Goal: Task Accomplishment & Management: Use online tool/utility

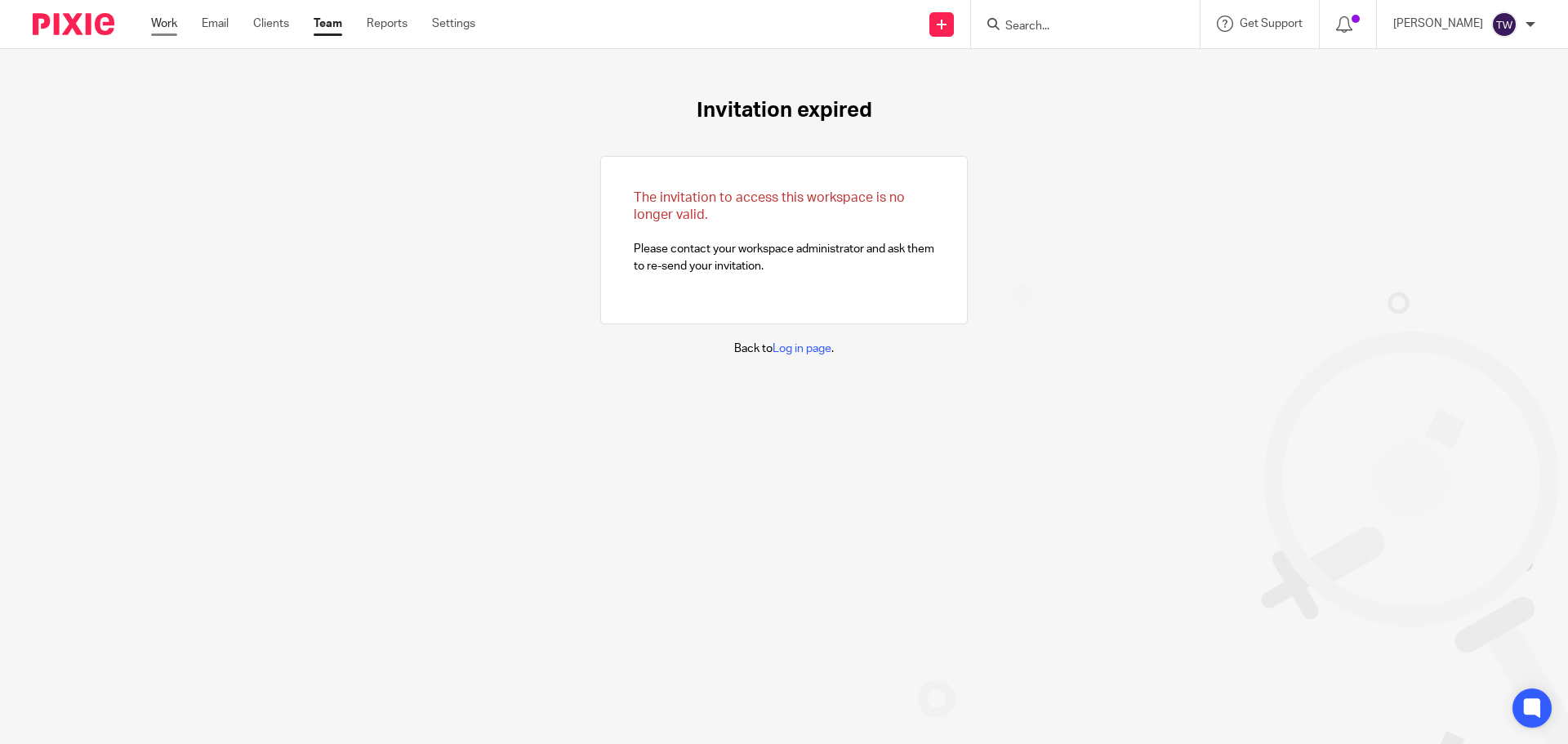
click at [176, 24] on link "Work" at bounding box center [163, 23] width 26 height 16
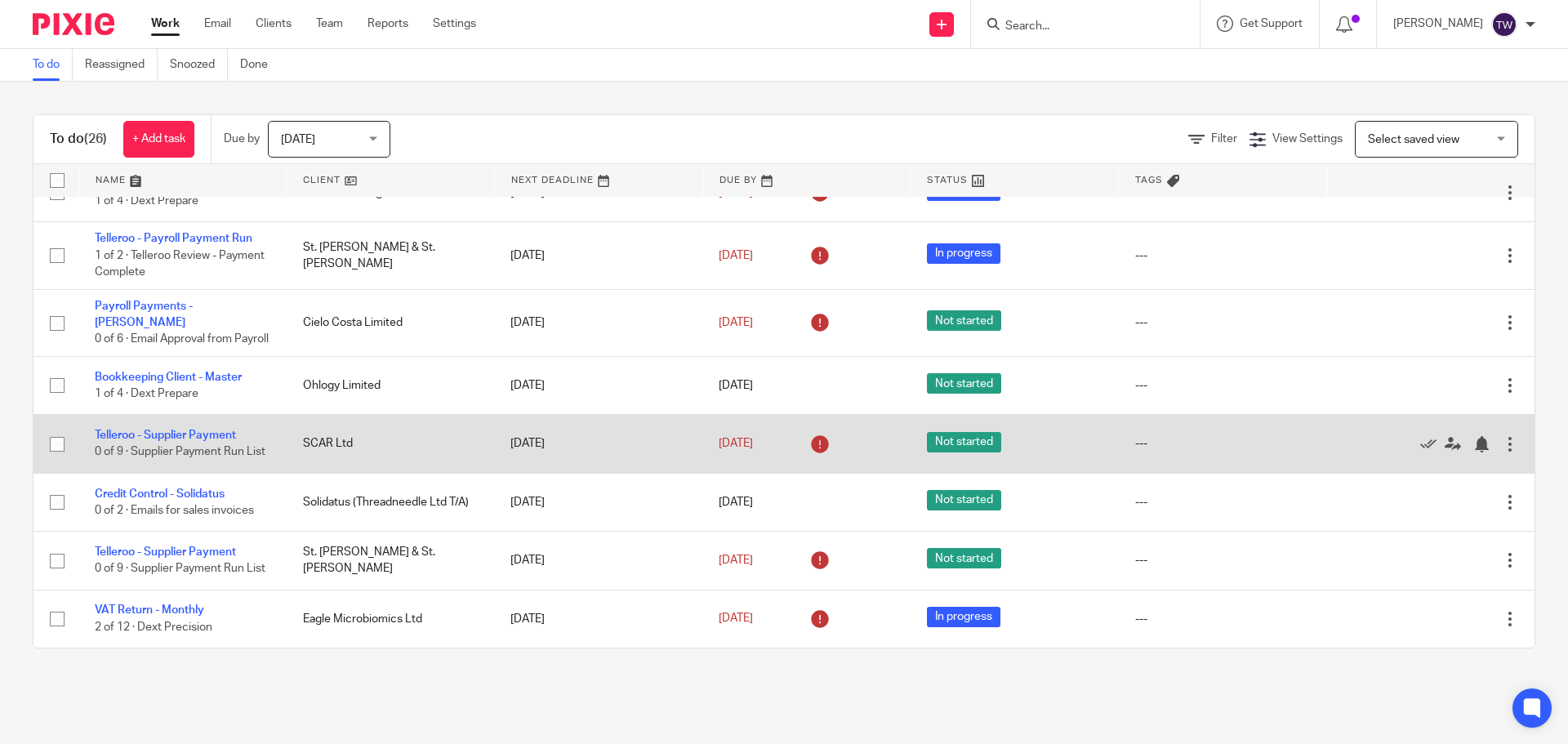
scroll to position [1283, 0]
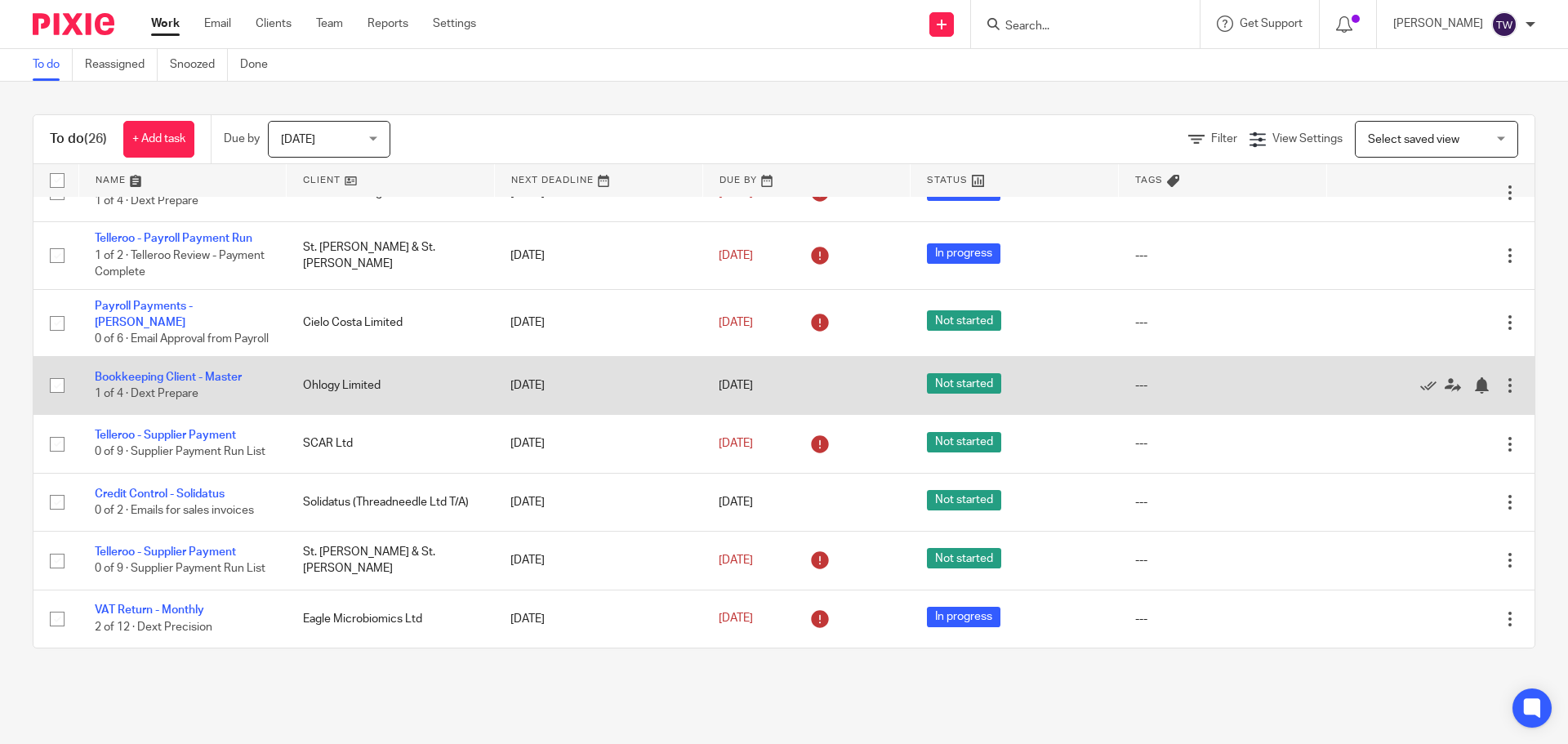
click at [183, 356] on td "Bookkeeping Client - Master 1 of 4 · Dext Prepare" at bounding box center [182, 385] width 208 height 58
click at [200, 371] on link "Bookkeeping Client - Master" at bounding box center [168, 377] width 147 height 12
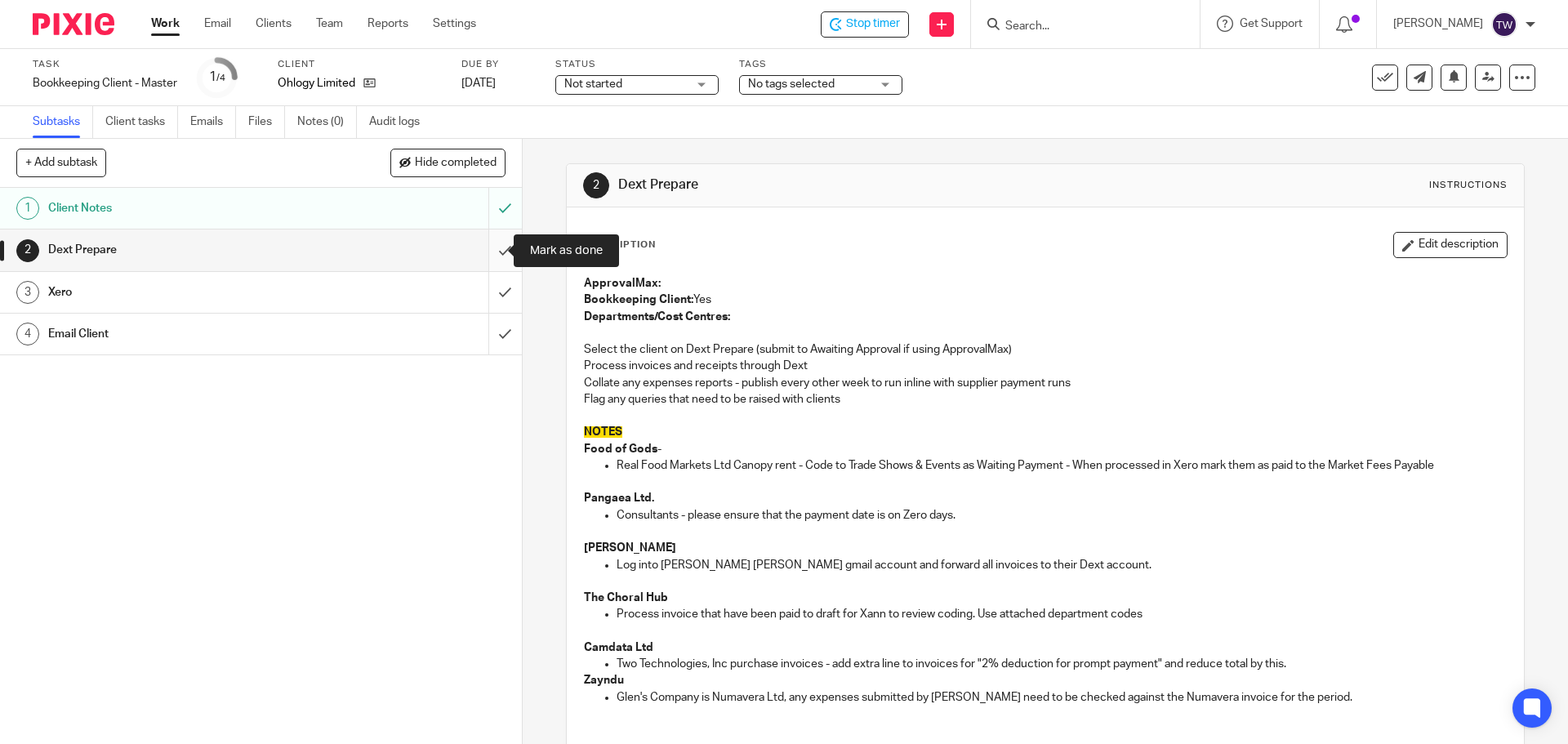
click at [490, 248] on input "submit" at bounding box center [261, 250] width 522 height 40
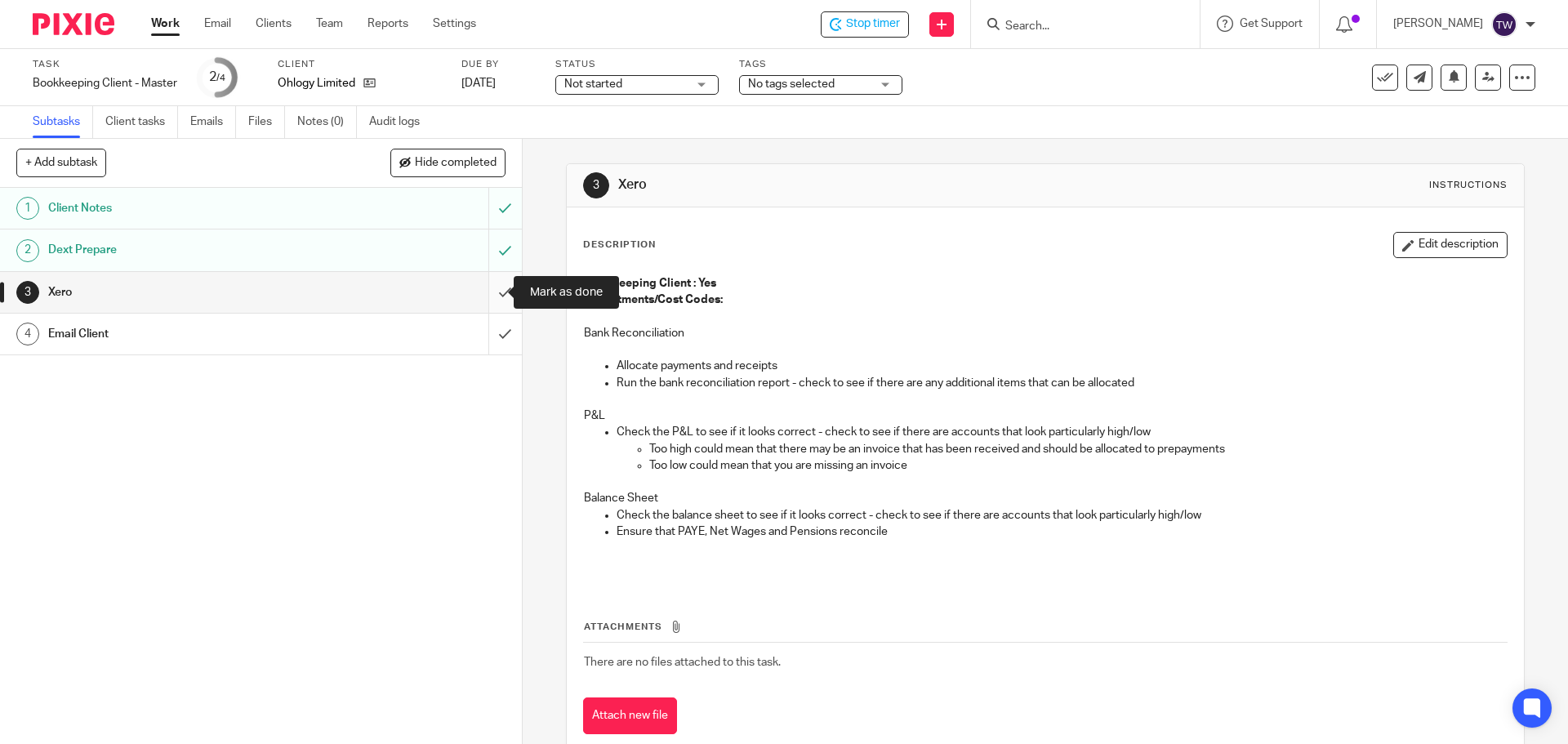
click at [489, 286] on input "submit" at bounding box center [261, 292] width 522 height 40
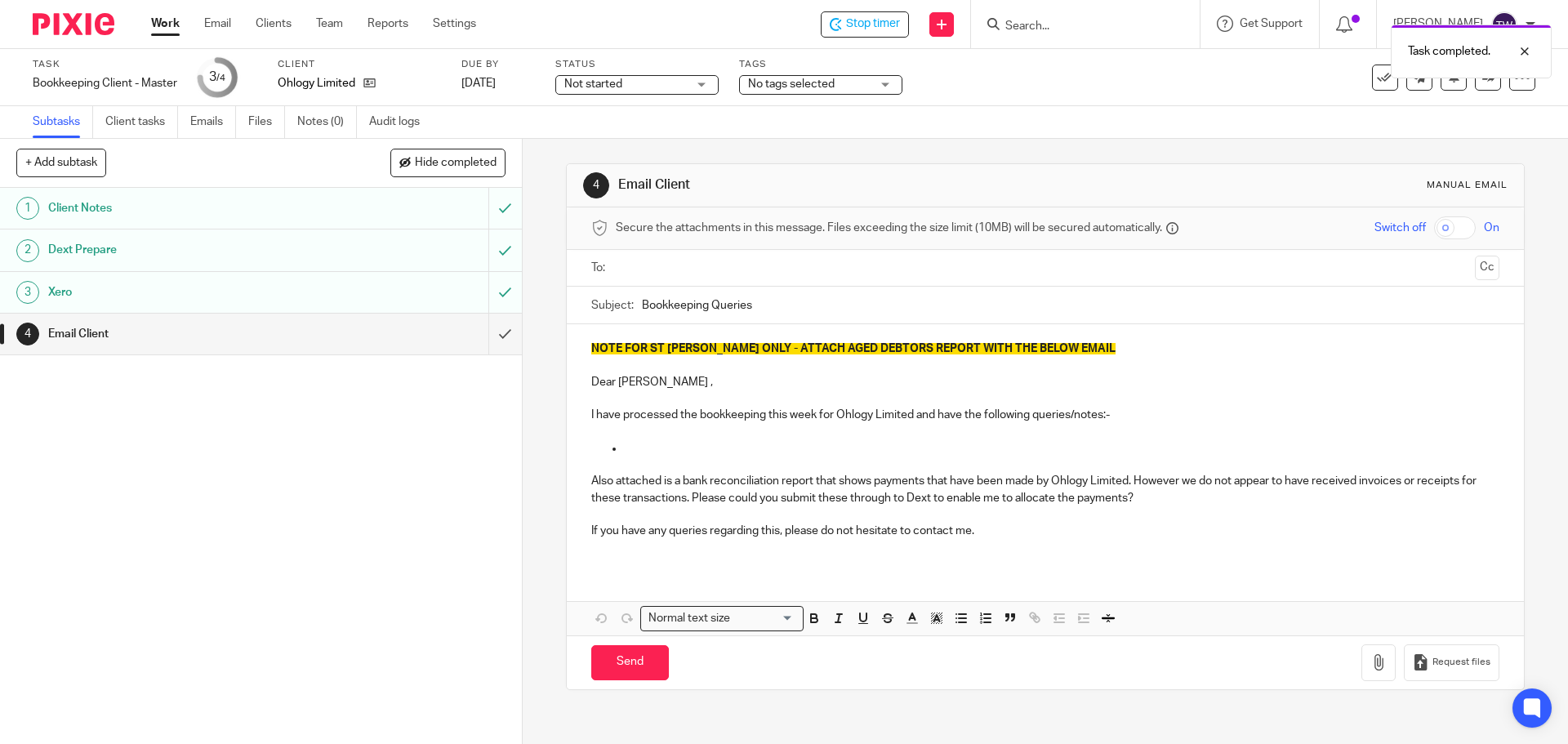
click at [645, 268] on input "text" at bounding box center [1044, 268] width 846 height 19
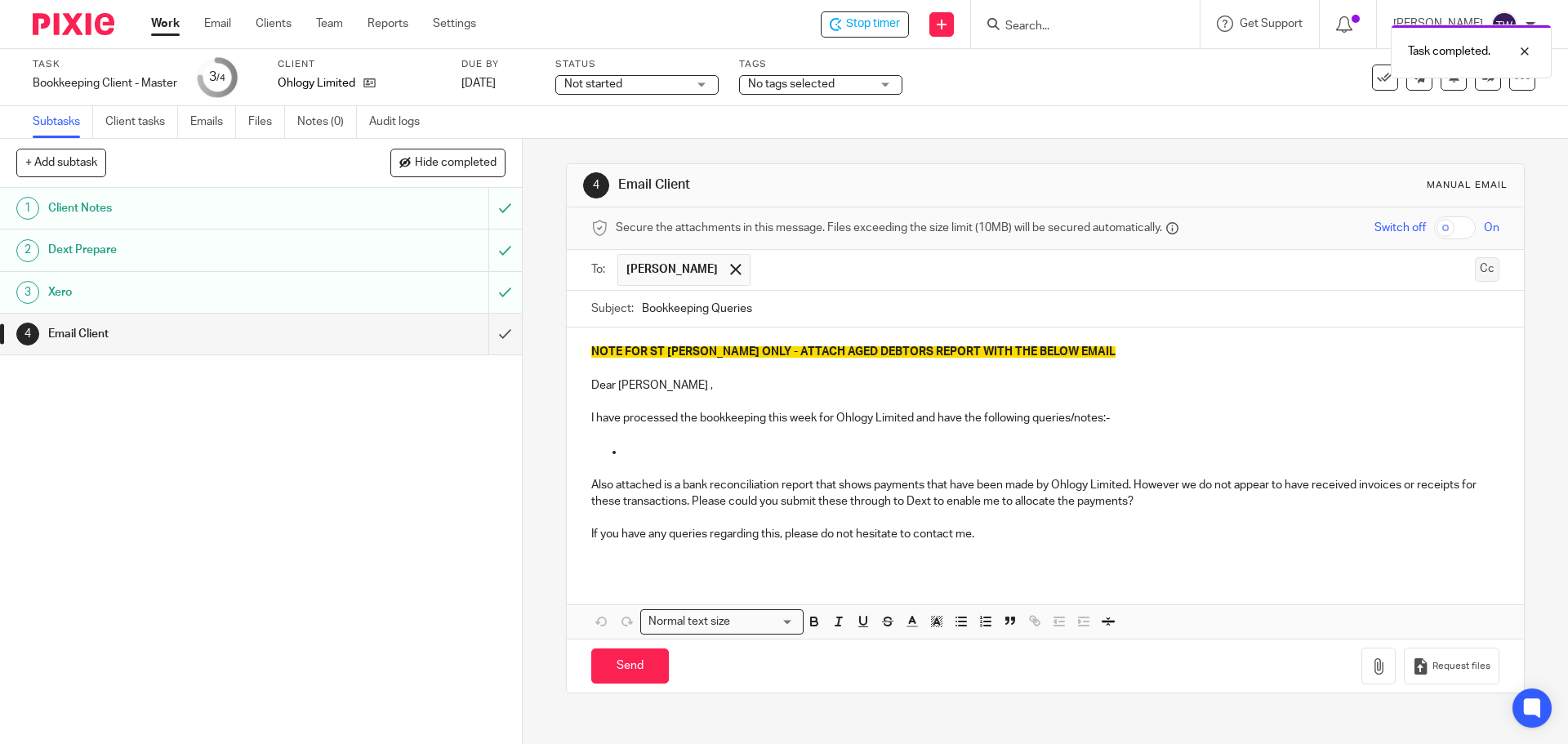
click at [1475, 266] on button "Cc" at bounding box center [1487, 269] width 24 height 24
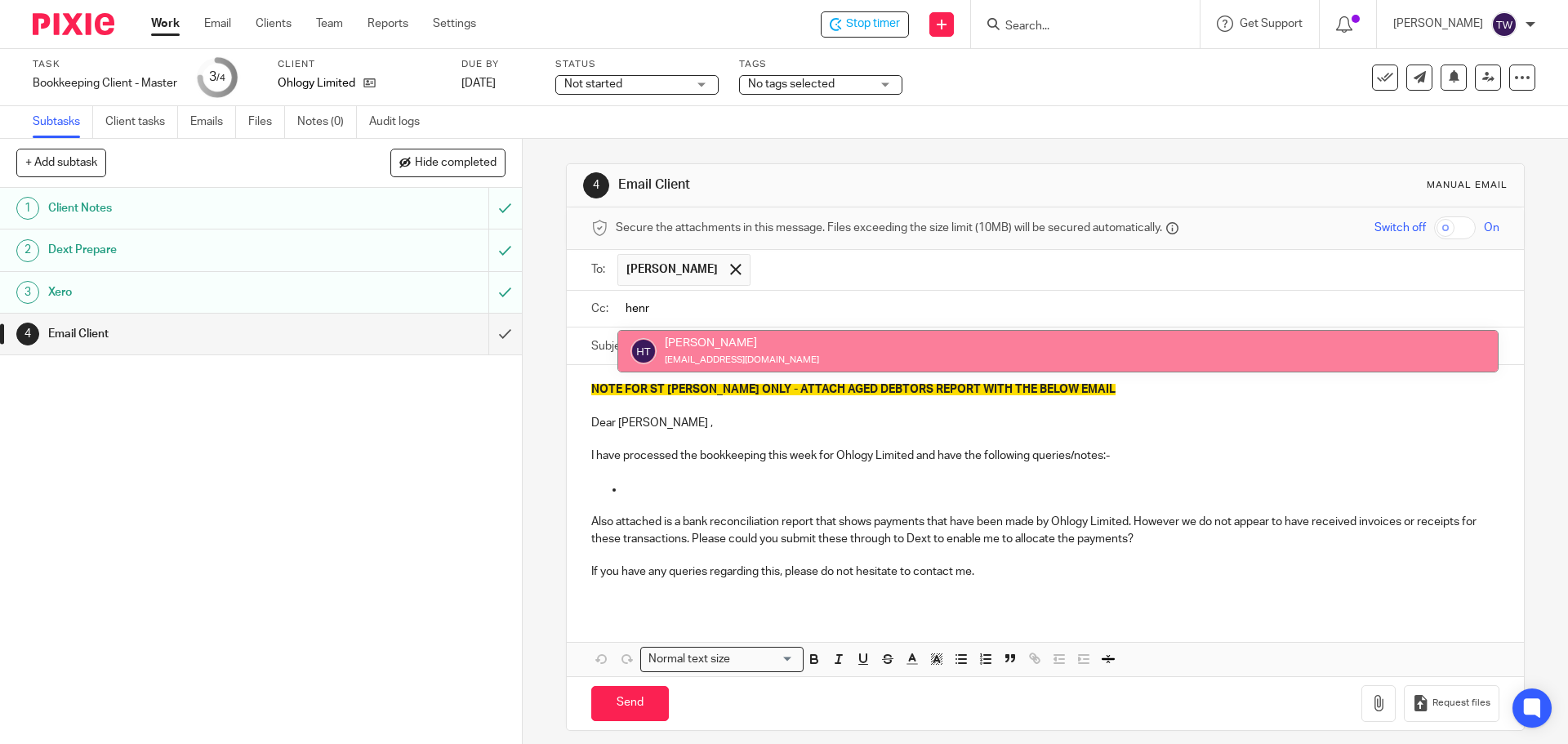
type input "henr"
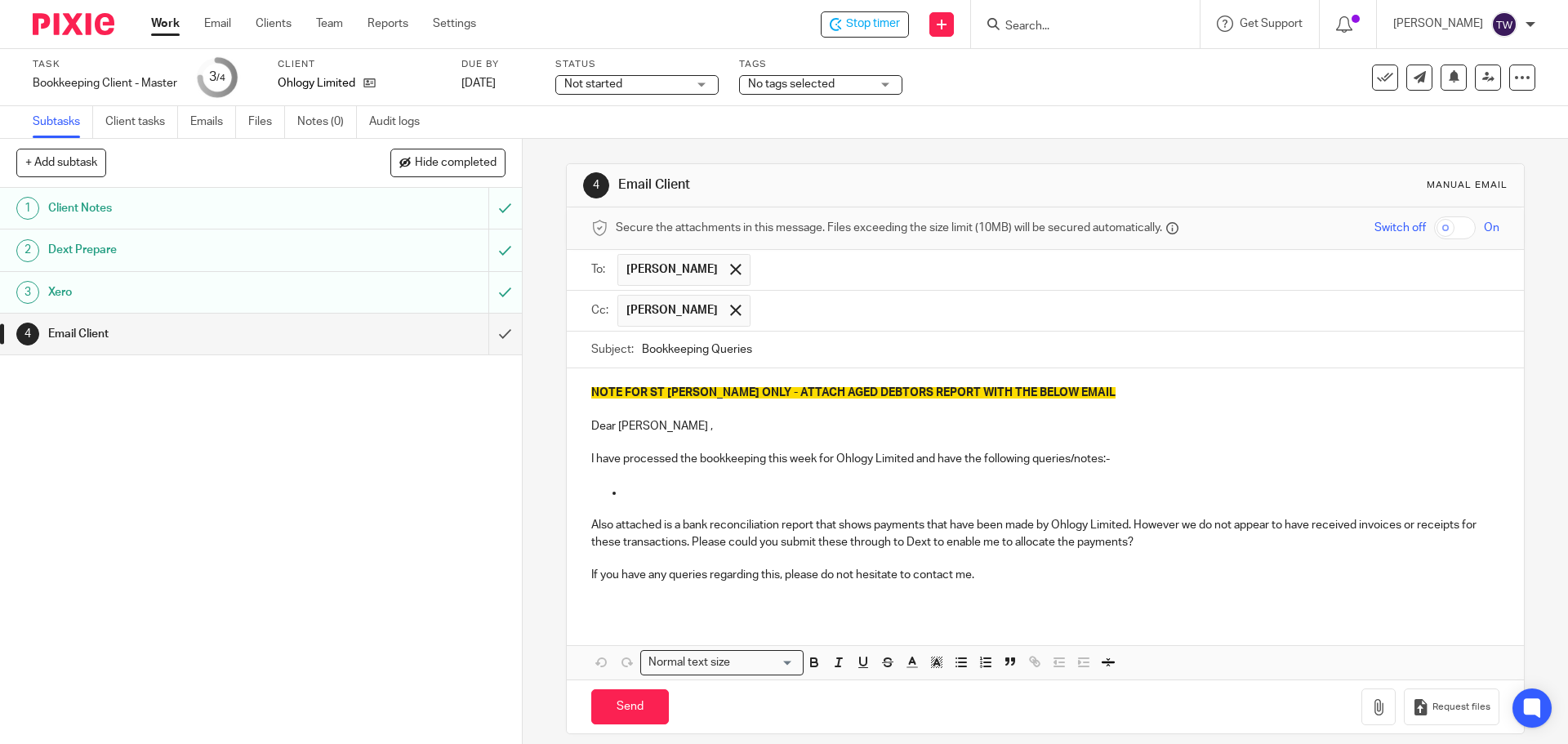
click at [1065, 395] on p "NOTE FOR ST JOHN ONLY - ATTACH AGED DEBTORS REPORT WITH THE BELOW EMAIL" at bounding box center [1045, 392] width 908 height 16
click at [1051, 394] on strong "NOTE FOR ST JOHN ONLY - ATTACH AGED DEBTORS REPORT WITH THE BELOW EMAIL" at bounding box center [853, 393] width 525 height 12
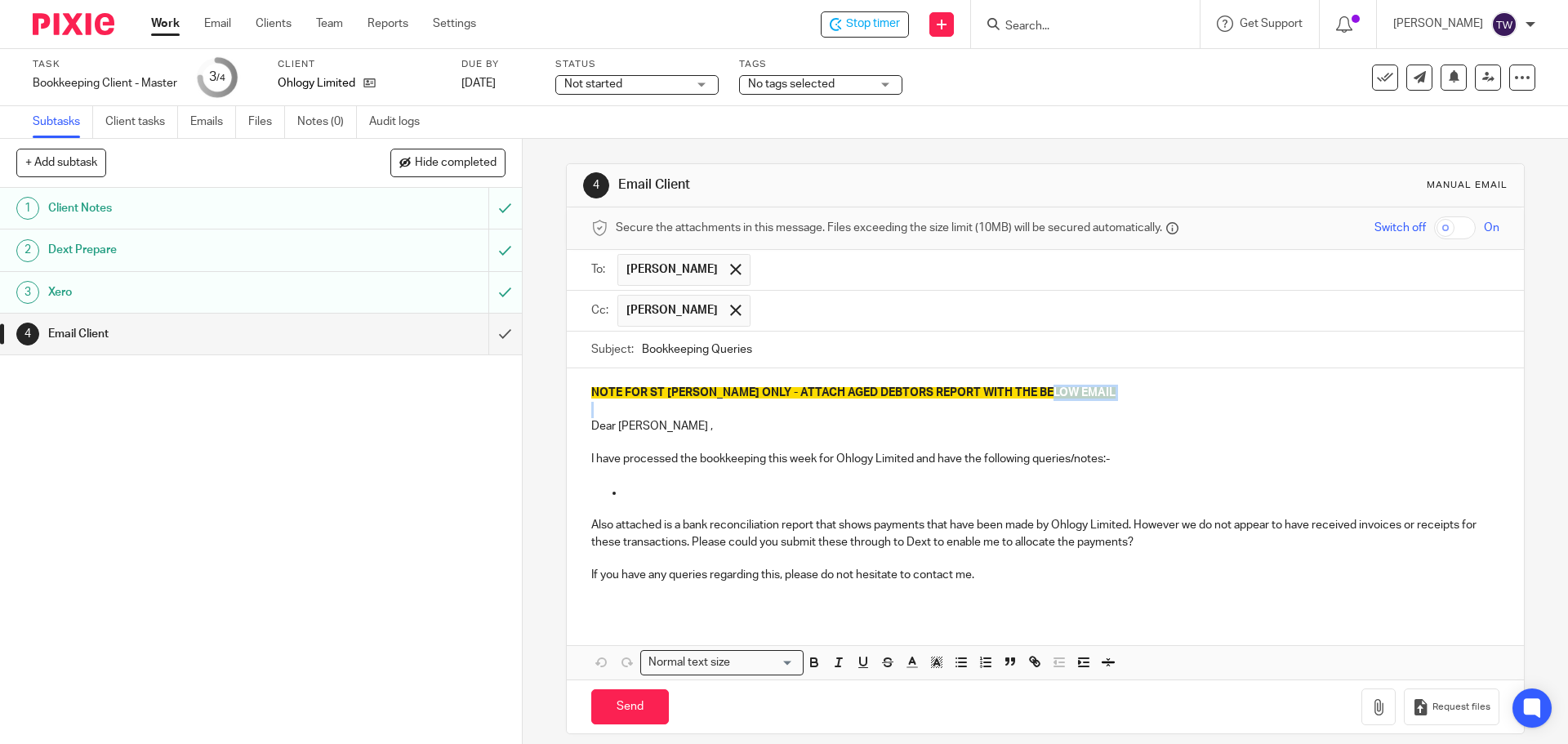
click at [1051, 394] on strong "NOTE FOR ST JOHN ONLY - ATTACH AGED DEBTORS REPORT WITH THE BELOW EMAIL" at bounding box center [853, 393] width 525 height 12
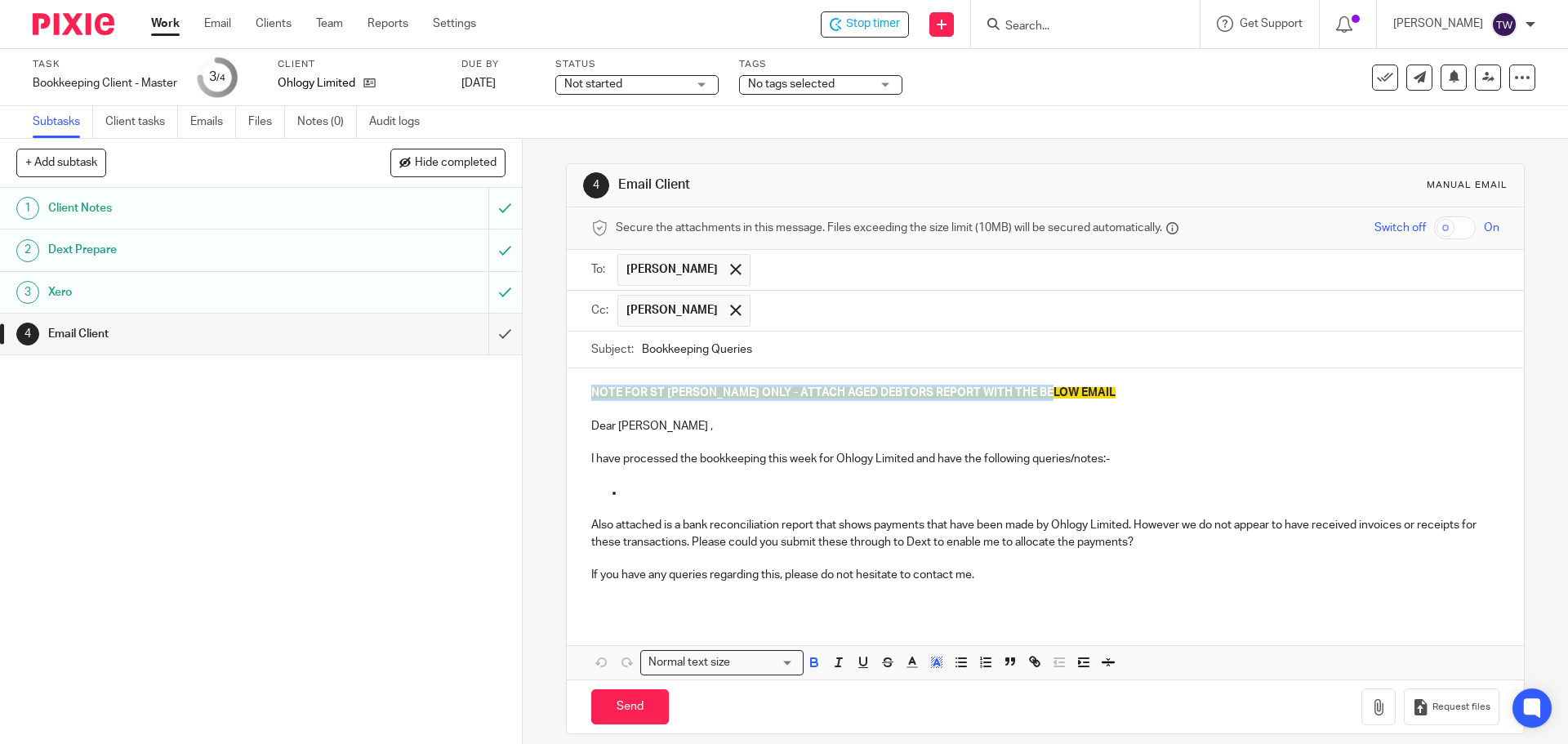
click at [1051, 394] on strong "NOTE FOR ST JOHN ONLY - ATTACH AGED DEBTORS REPORT WITH THE BELOW EMAIL" at bounding box center [853, 393] width 525 height 12
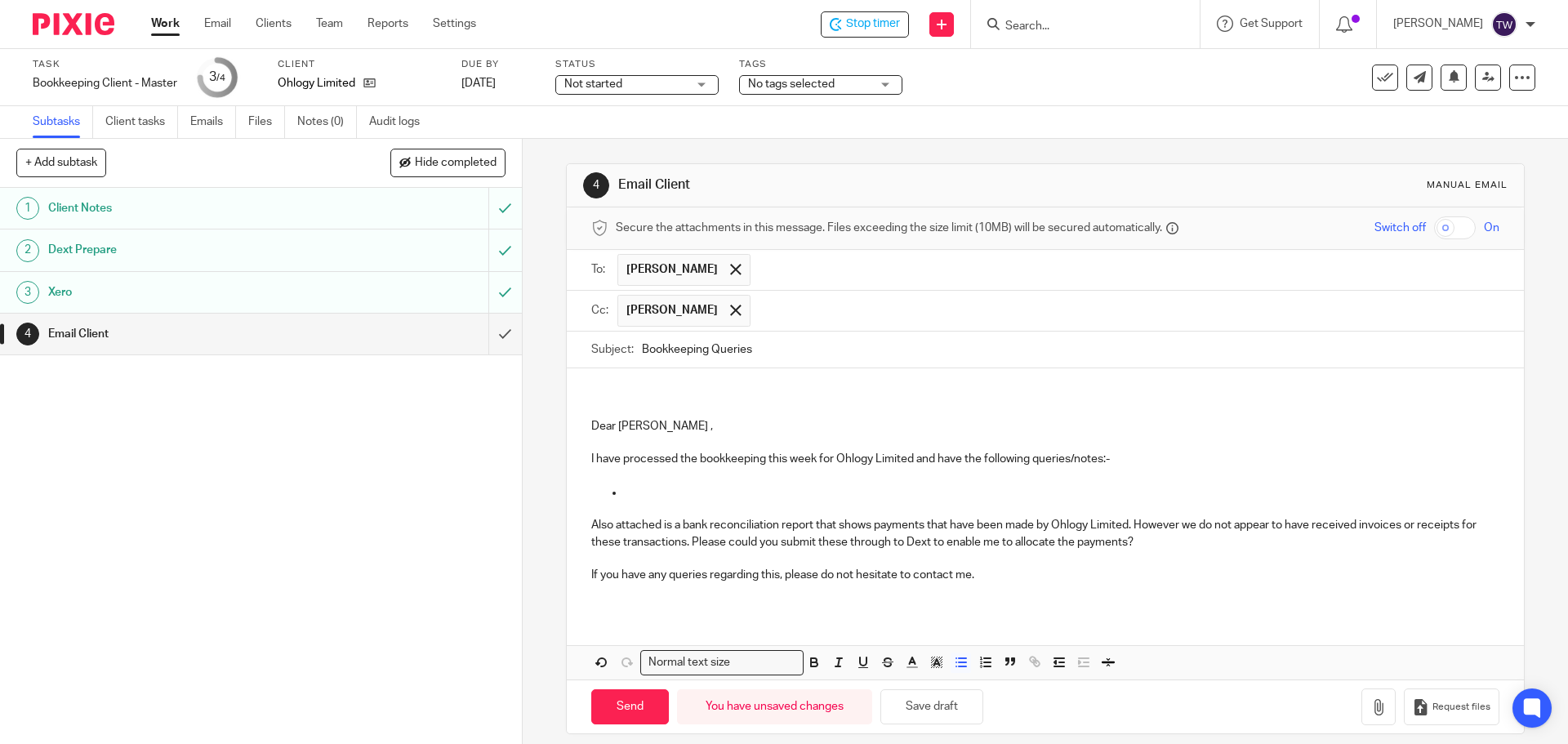
click at [680, 484] on p at bounding box center [1061, 492] width 875 height 16
click at [856, 494] on p "In addition to last week's queries, which" at bounding box center [1061, 492] width 875 height 16
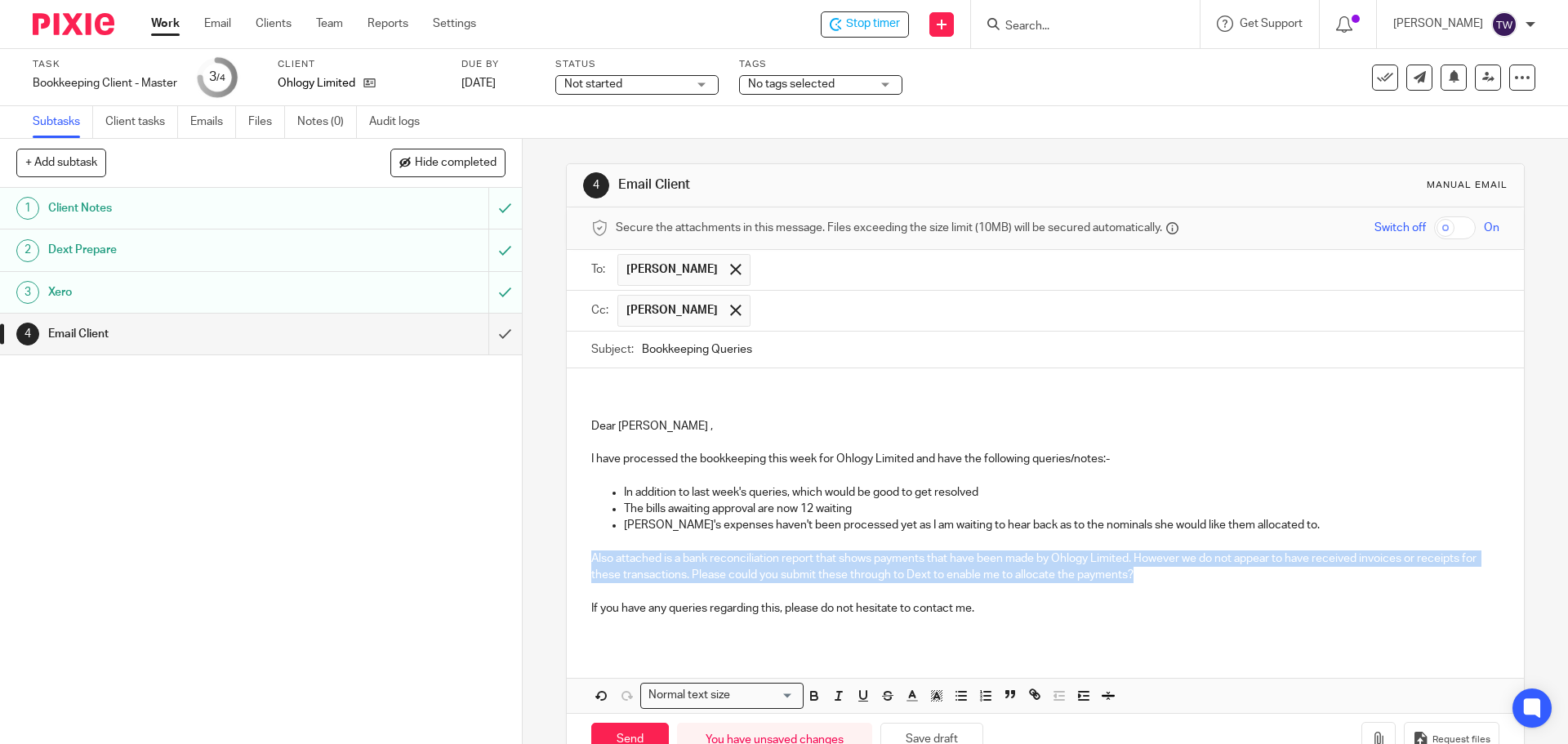
drag, startPoint x: 1156, startPoint y: 577, endPoint x: 557, endPoint y: 555, distance: 599.4
click at [557, 555] on div "4 Email Client Manual email Secure the attachments in this message. Files excee…" at bounding box center [1046, 441] width 1046 height 605
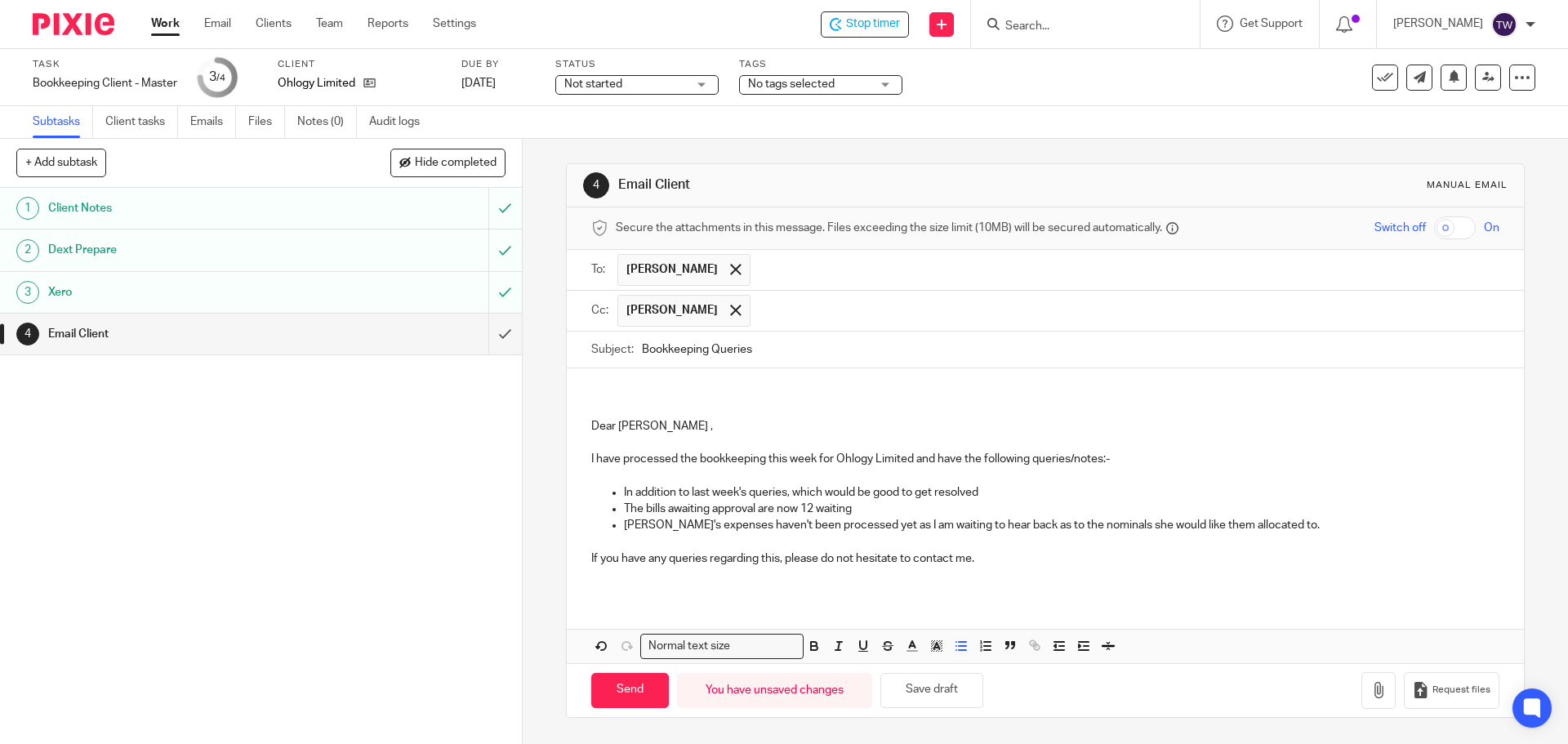
click at [802, 512] on p "The bills awaiting approval are now 12 waiting" at bounding box center [1061, 508] width 875 height 16
click at [813, 508] on p "The bills awaiting approval are now 12 waiting" at bounding box center [1061, 508] width 875 height 16
click at [760, 507] on p "The bills awaiting approval are now 12 waiting" at bounding box center [1061, 508] width 875 height 16
click at [755, 507] on p "The bills awaiting approval are now 12 waiting" at bounding box center [1061, 508] width 875 height 16
click at [838, 504] on p "The bills awaiting approval the amount now 12 waiting" at bounding box center [1061, 508] width 875 height 16
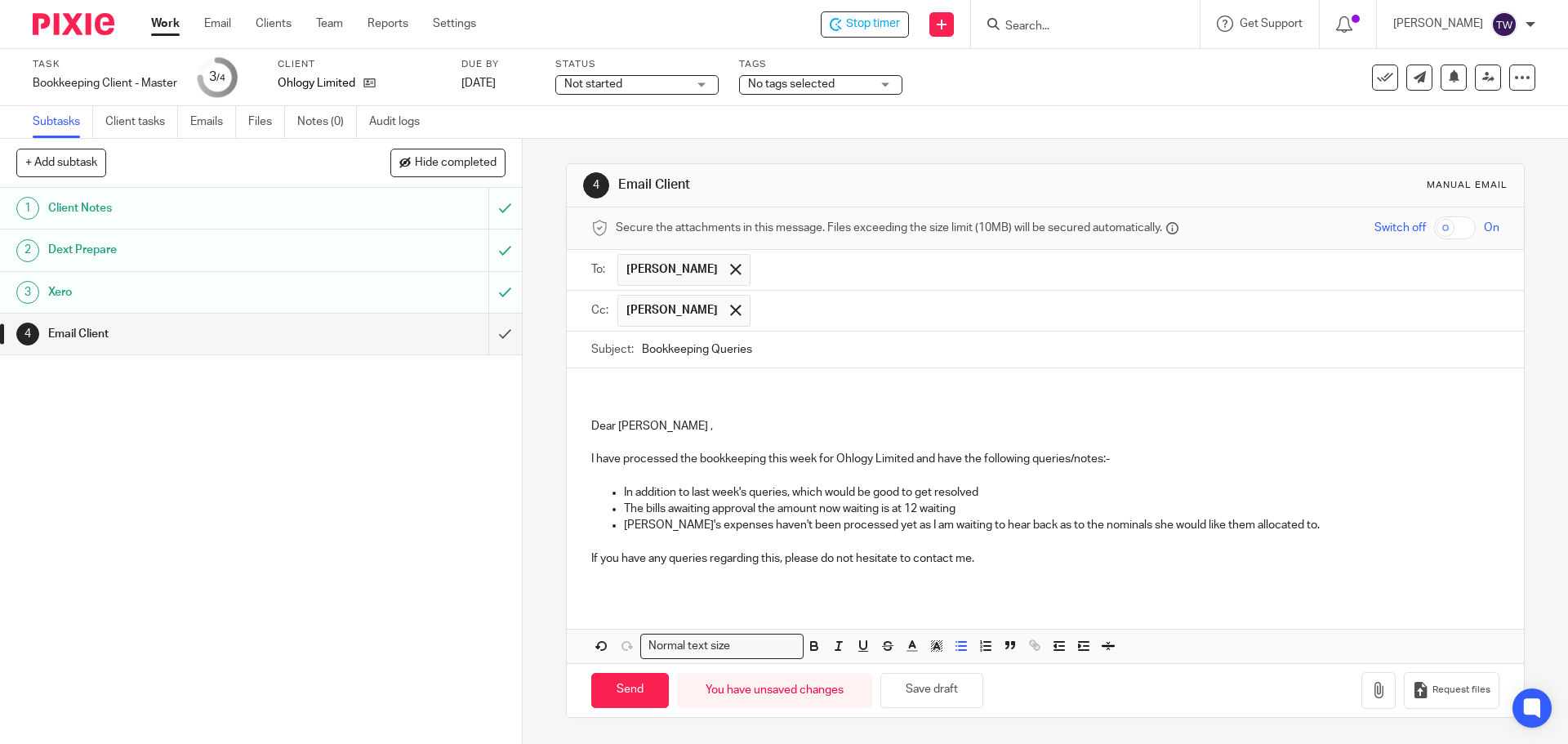
click at [958, 508] on p "The bills awaiting approval the amount now waiting is at 12 waiting" at bounding box center [1061, 508] width 875 height 16
click at [643, 680] on input "Send" at bounding box center [630, 690] width 77 height 35
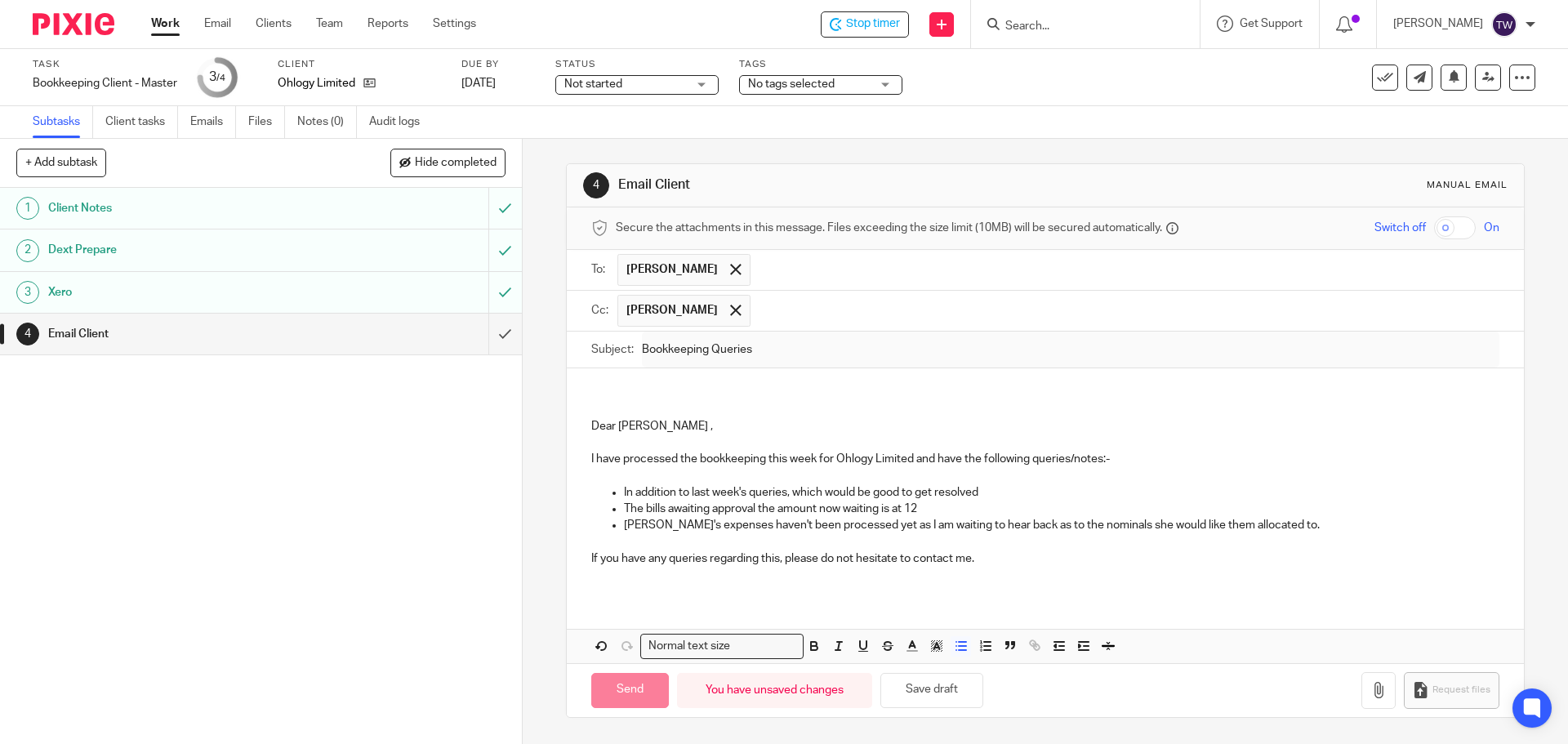
type input "Sent"
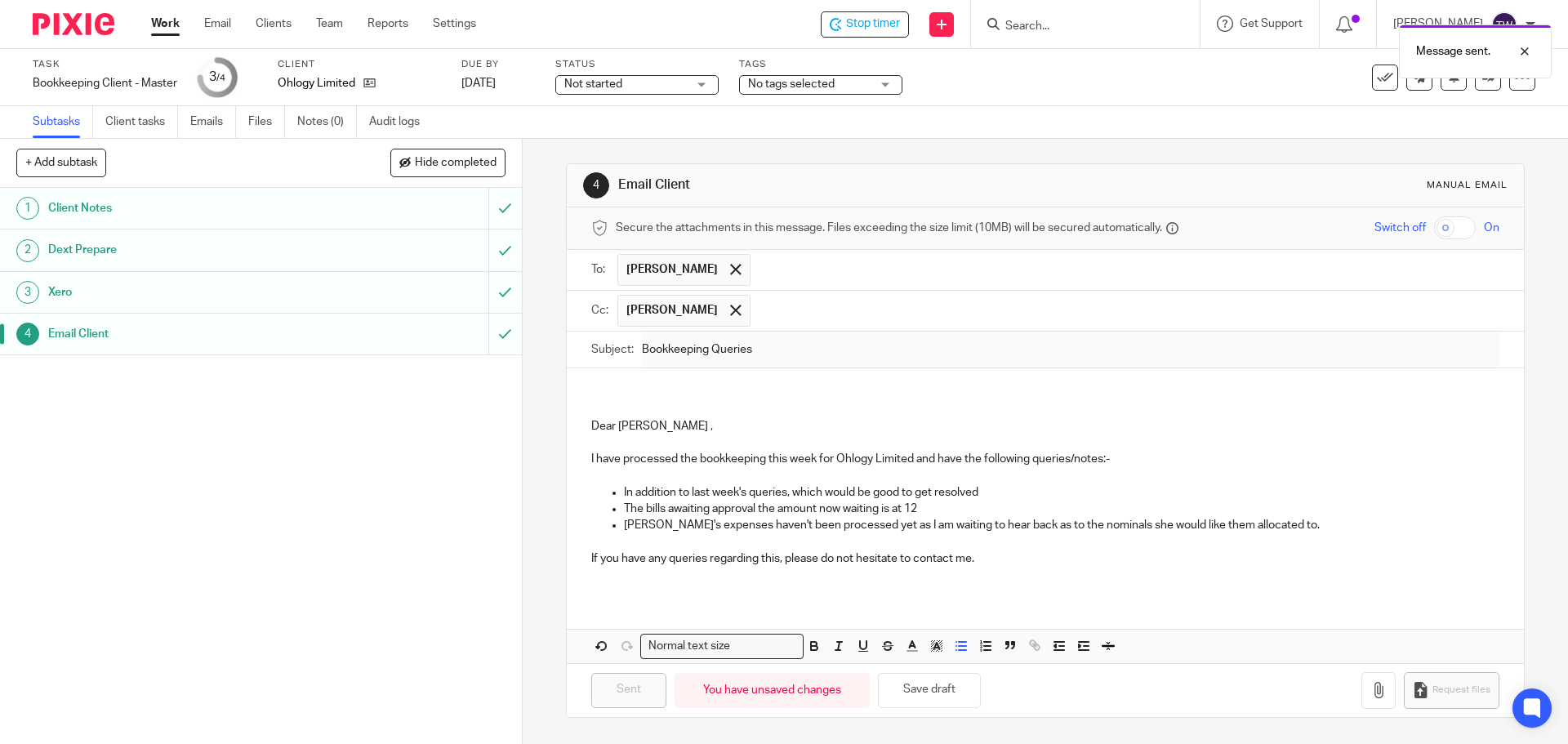
click at [871, 23] on div "Message sent." at bounding box center [1168, 47] width 768 height 62
click at [493, 339] on input "submit" at bounding box center [261, 333] width 522 height 40
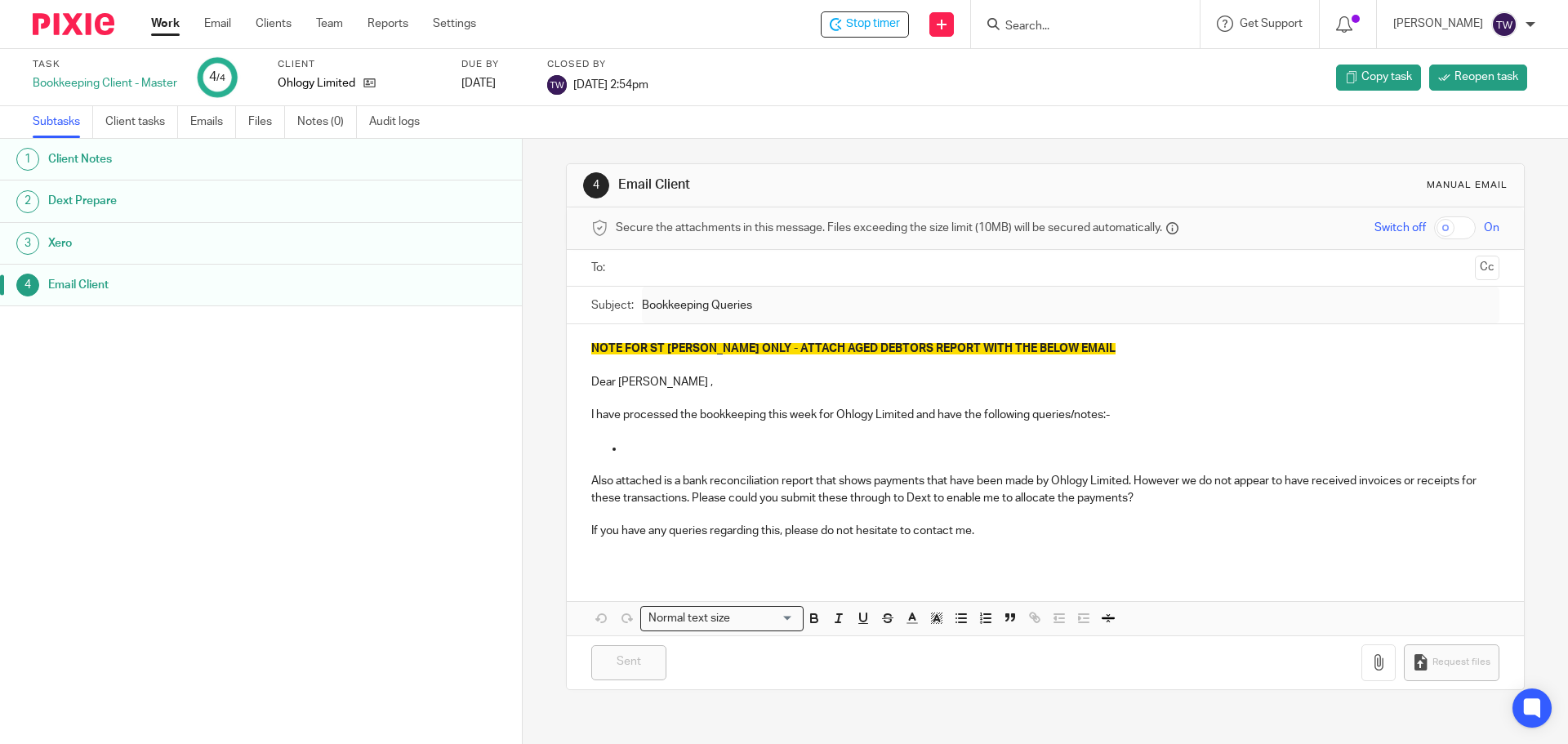
click at [166, 27] on link "Work" at bounding box center [165, 23] width 29 height 16
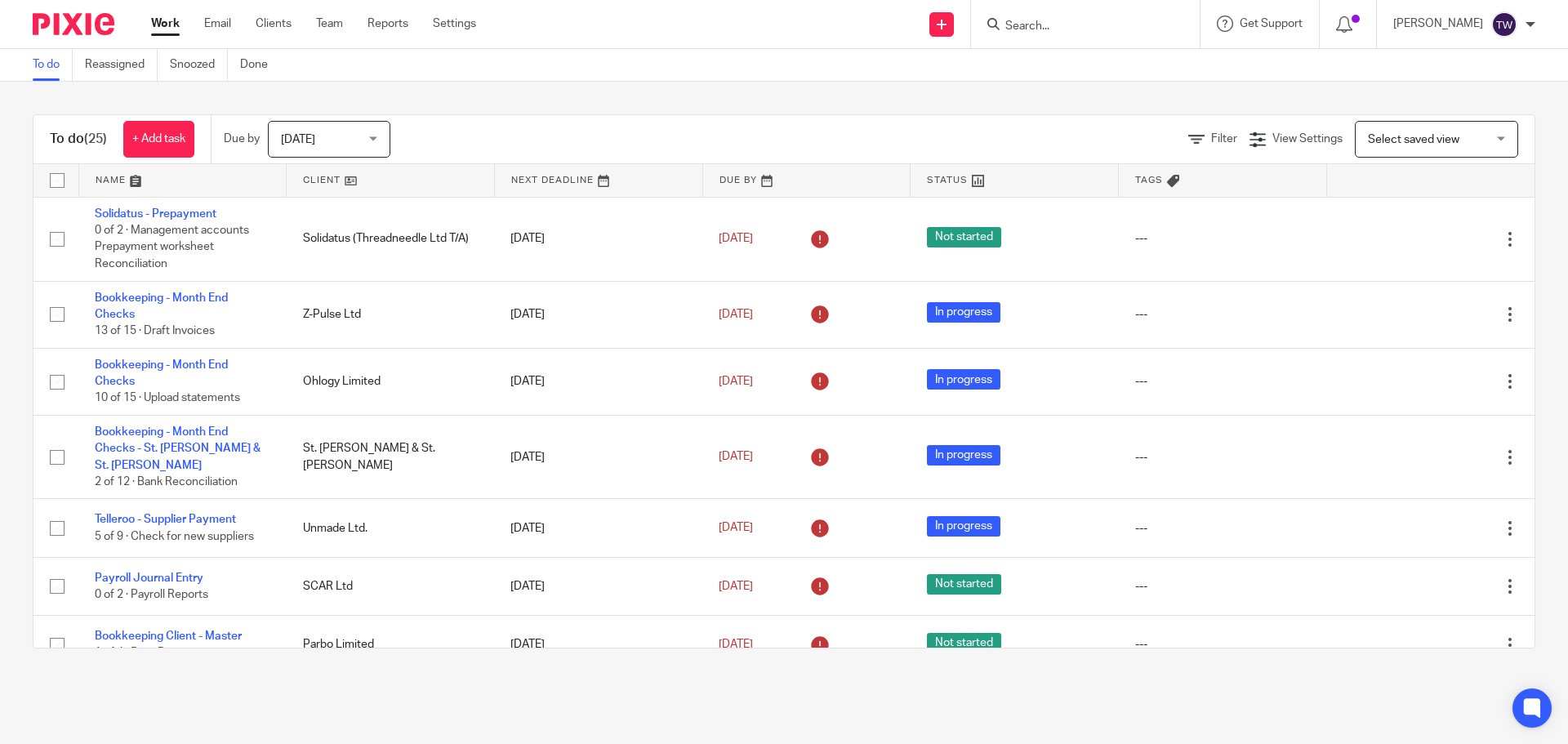
click at [325, 177] on link at bounding box center [390, 180] width 207 height 33
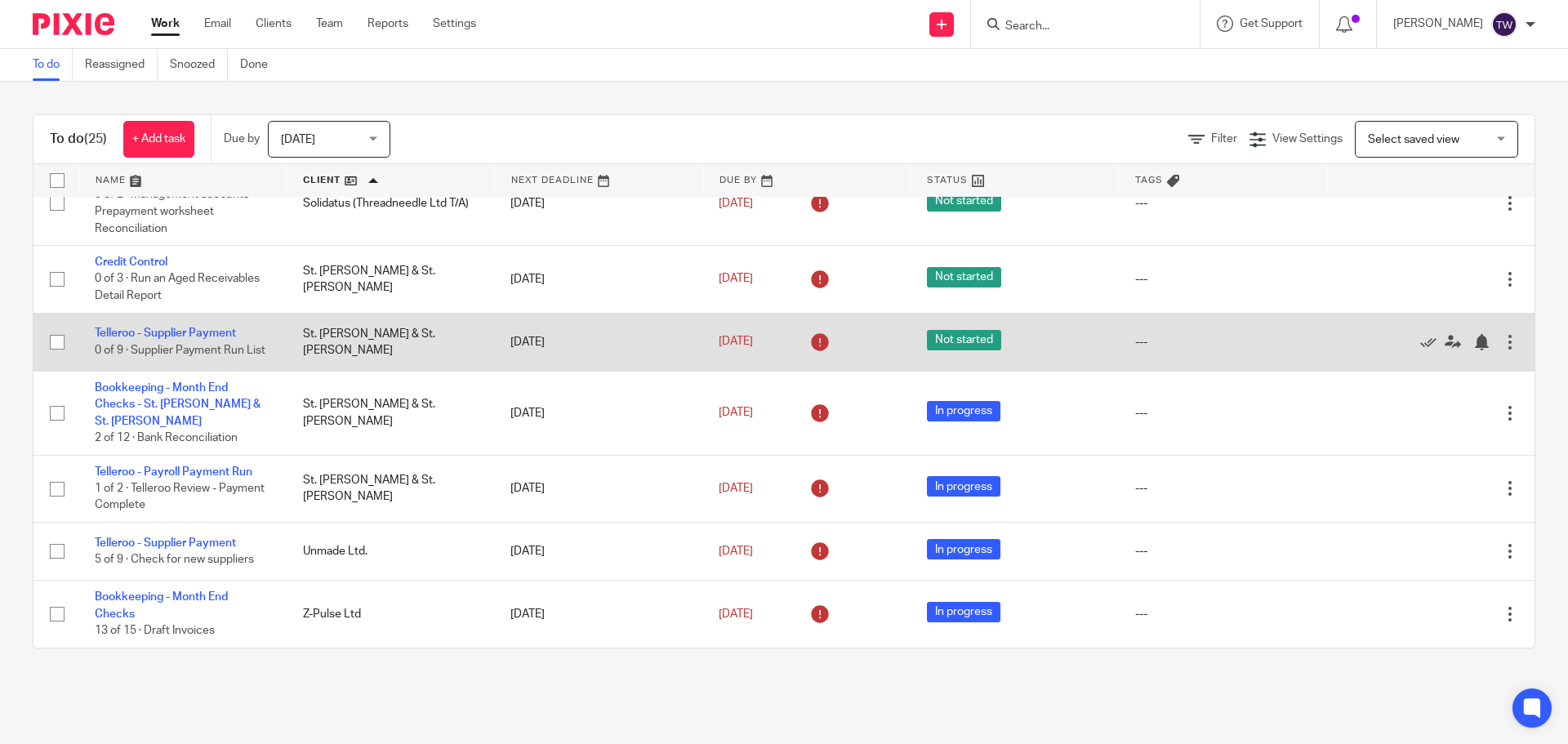
scroll to position [1225, 0]
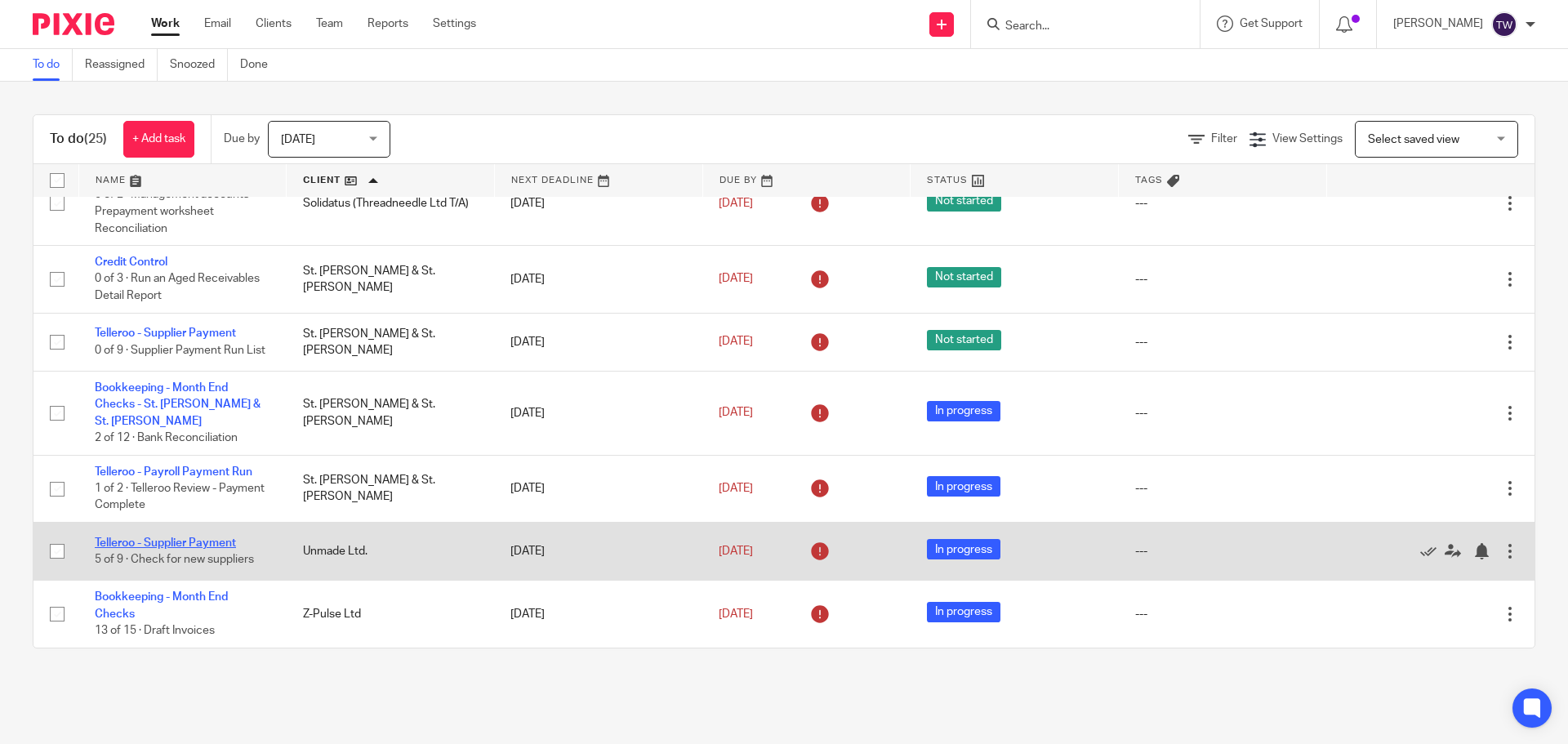
click at [220, 541] on link "Telleroo - Supplier Payment" at bounding box center [166, 543] width 141 height 12
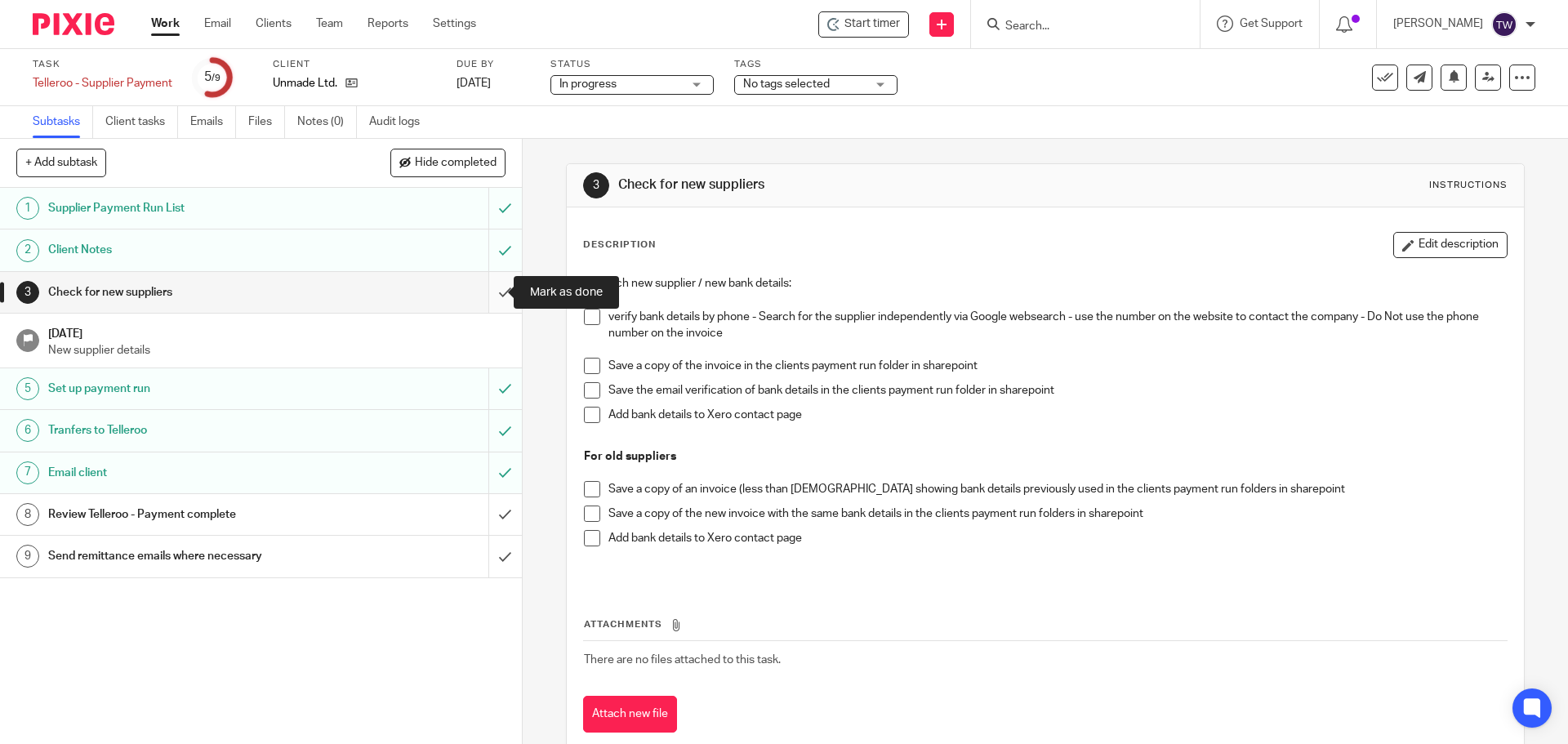
click at [491, 289] on input "submit" at bounding box center [261, 292] width 522 height 40
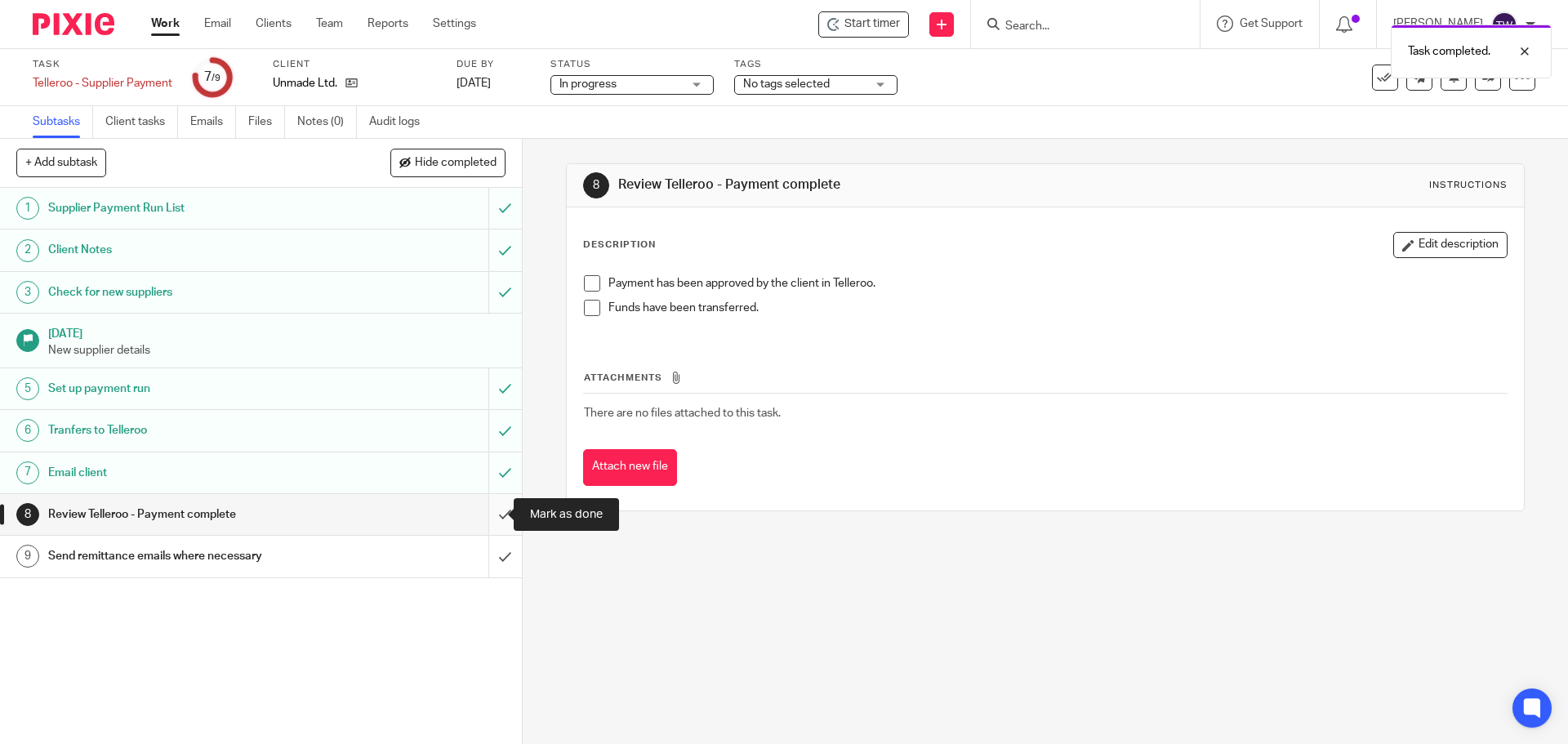
click at [483, 519] on input "submit" at bounding box center [261, 514] width 522 height 40
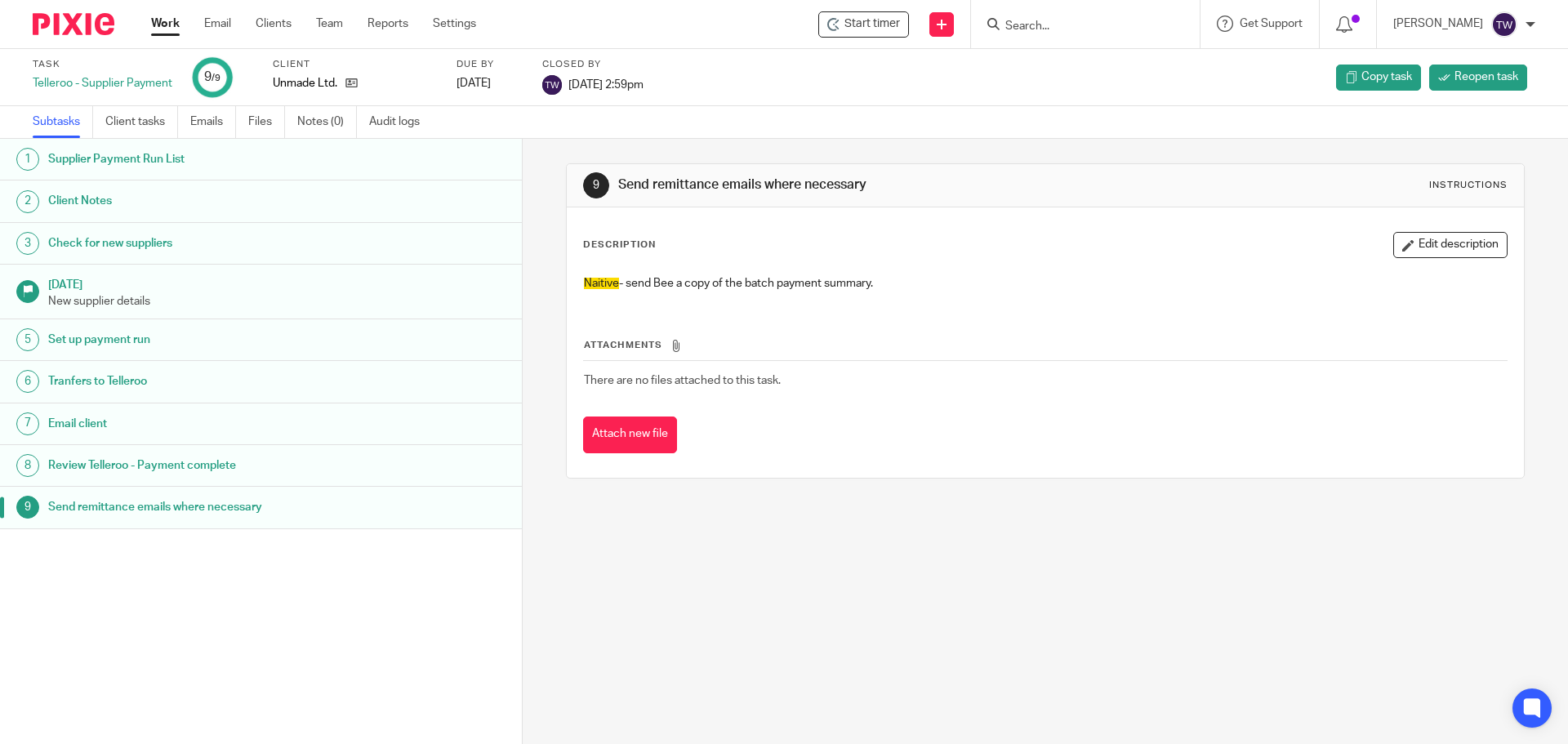
click at [176, 26] on link "Work" at bounding box center [165, 23] width 29 height 16
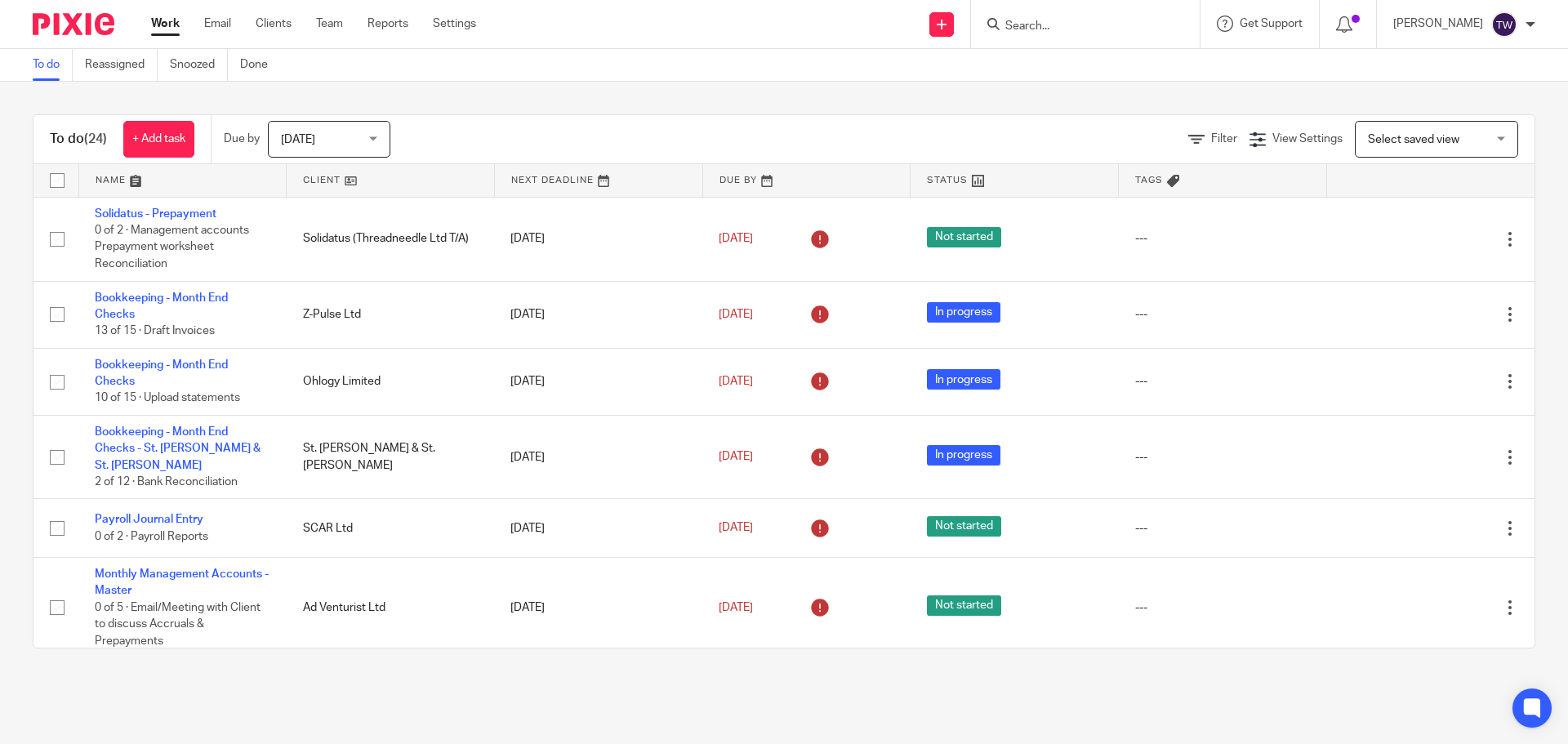
click at [1075, 31] on input "Search" at bounding box center [1077, 26] width 147 height 14
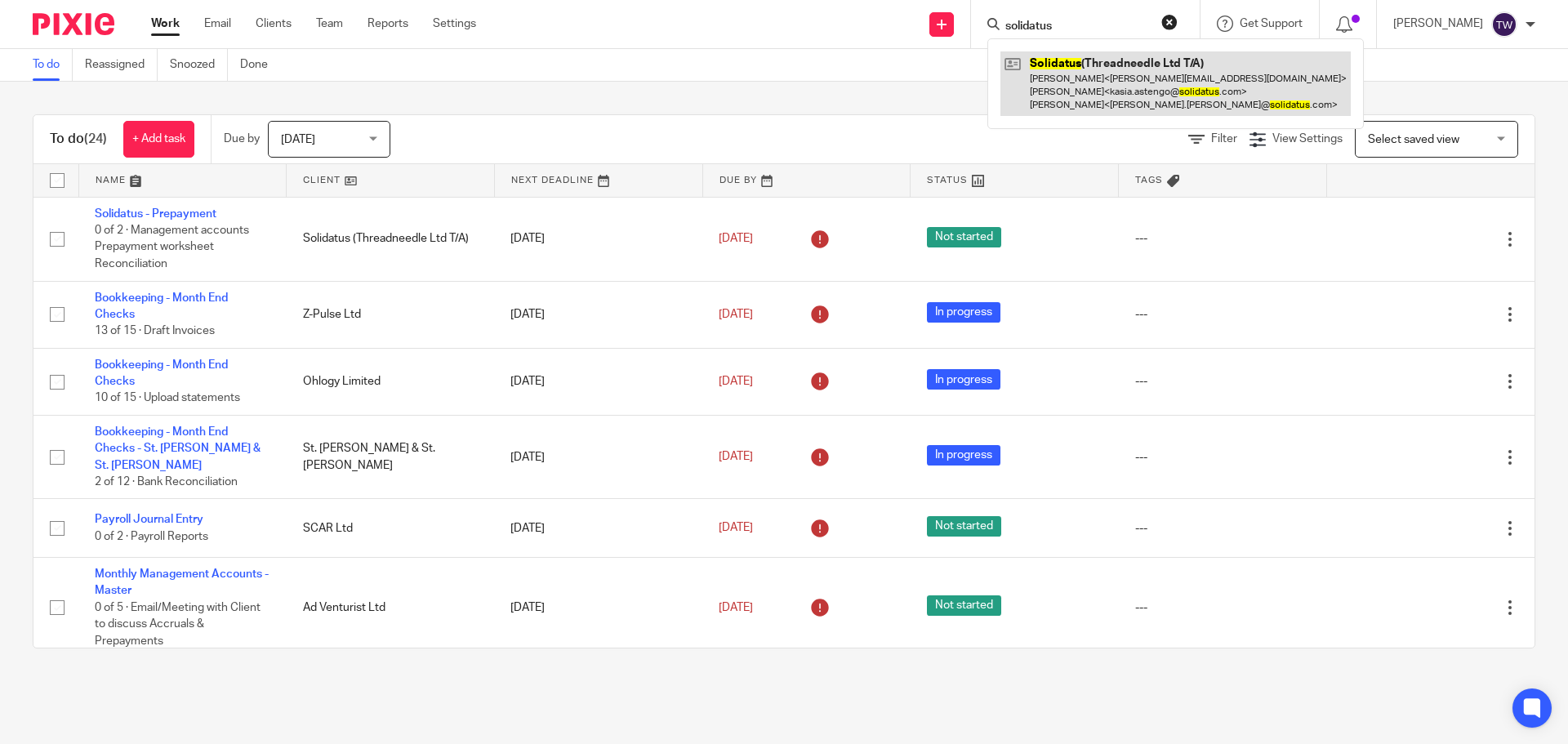
type input "solidatus"
click at [1059, 72] on link at bounding box center [1176, 83] width 350 height 65
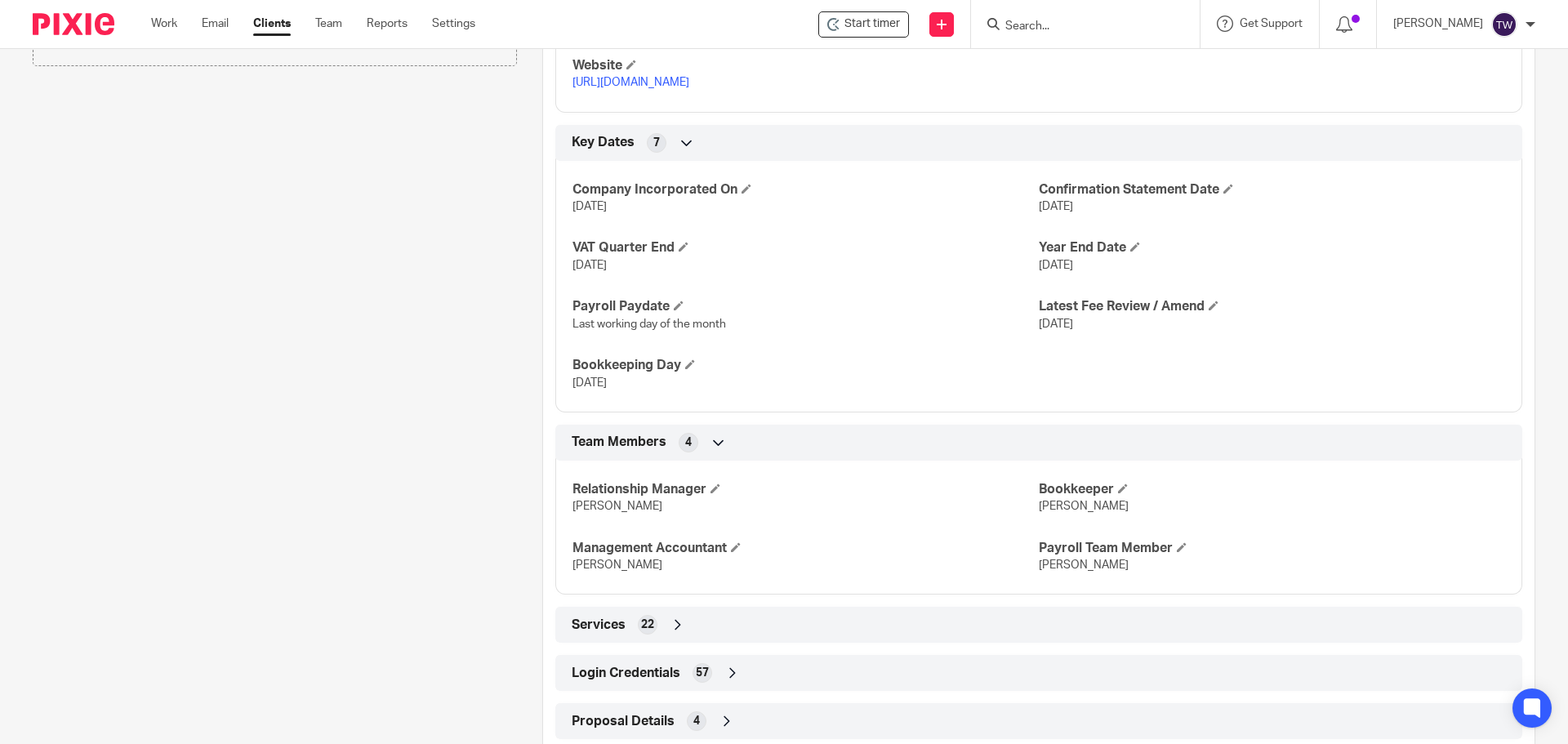
scroll to position [922, 0]
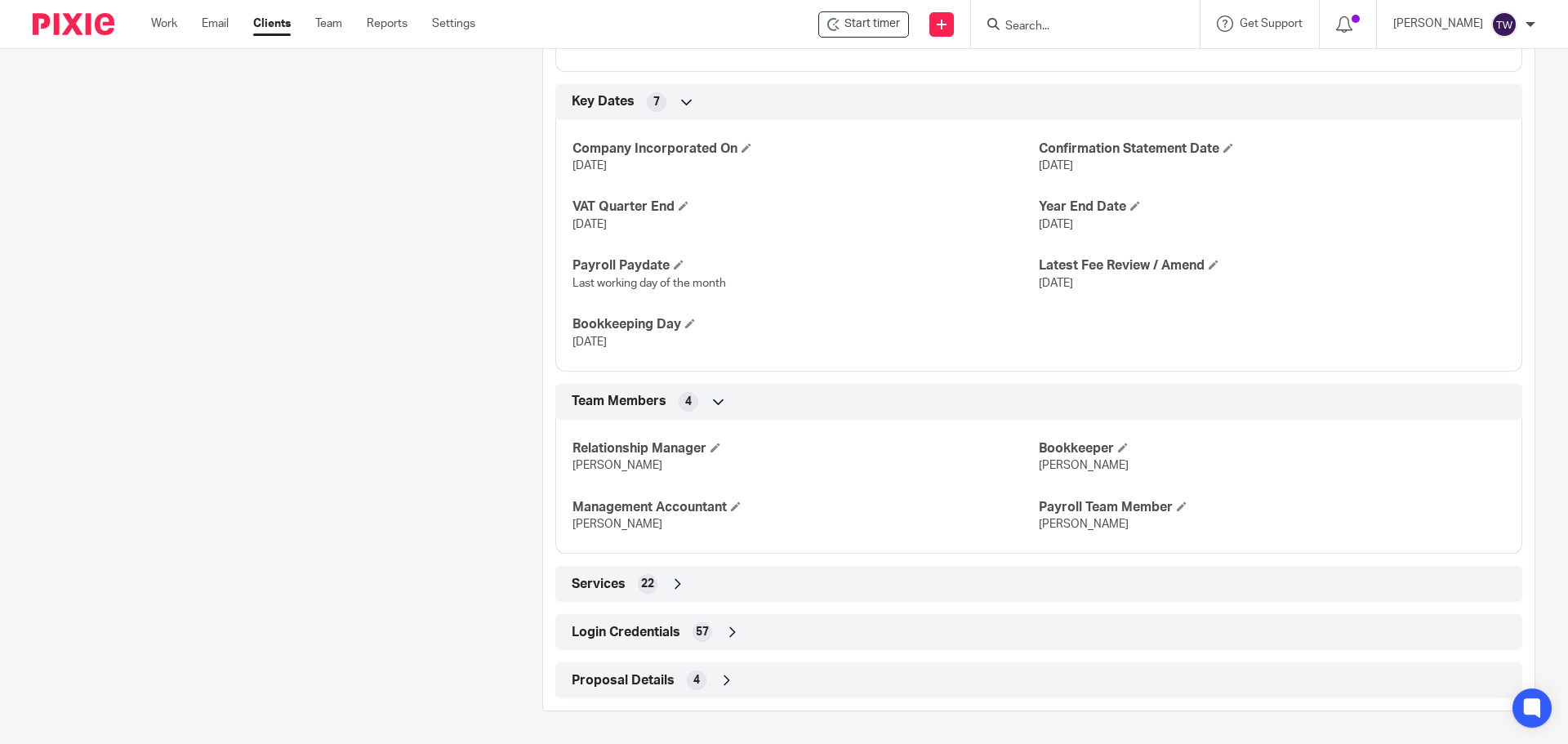
click at [645, 628] on span "Login Credentials" at bounding box center [626, 632] width 109 height 17
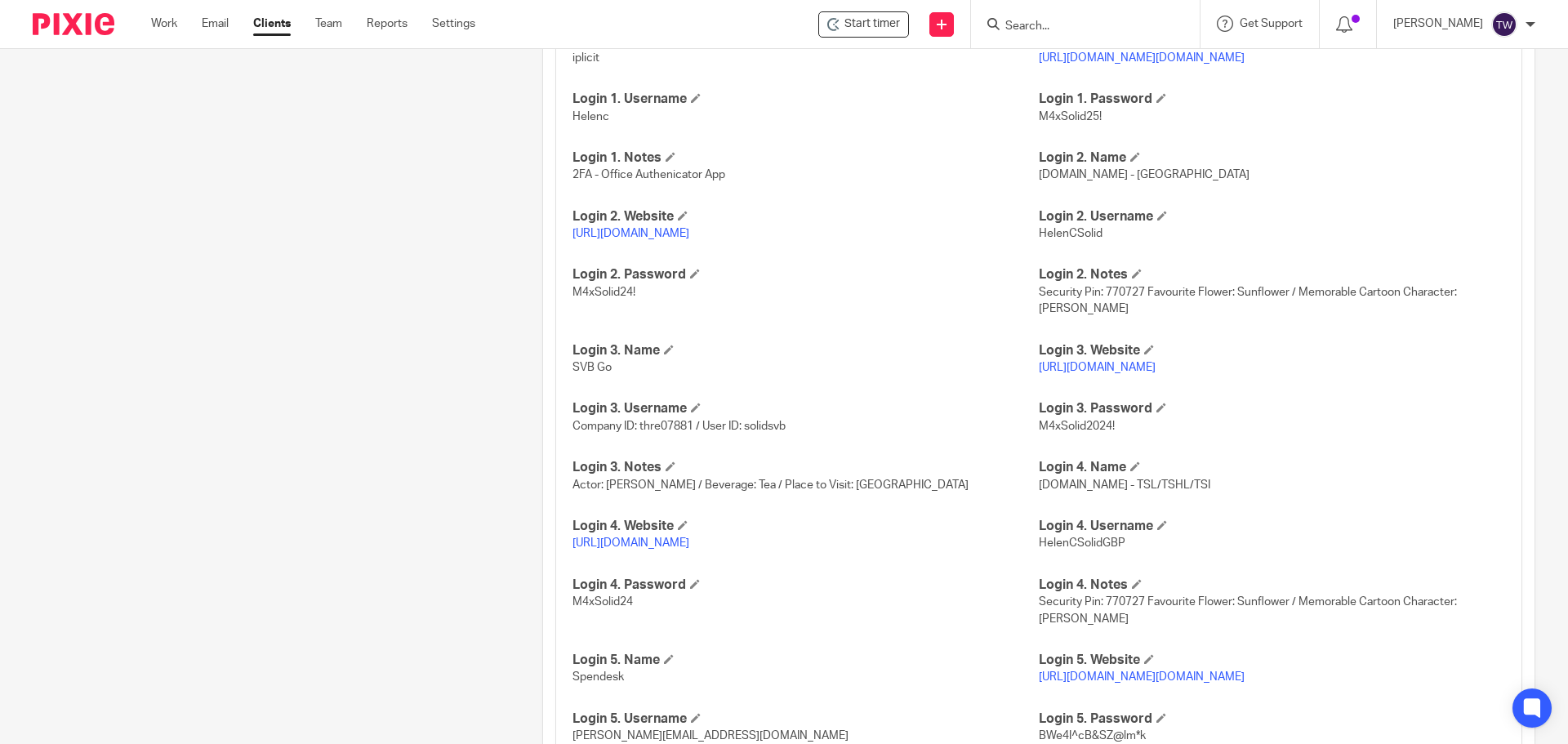
scroll to position [1657, 0]
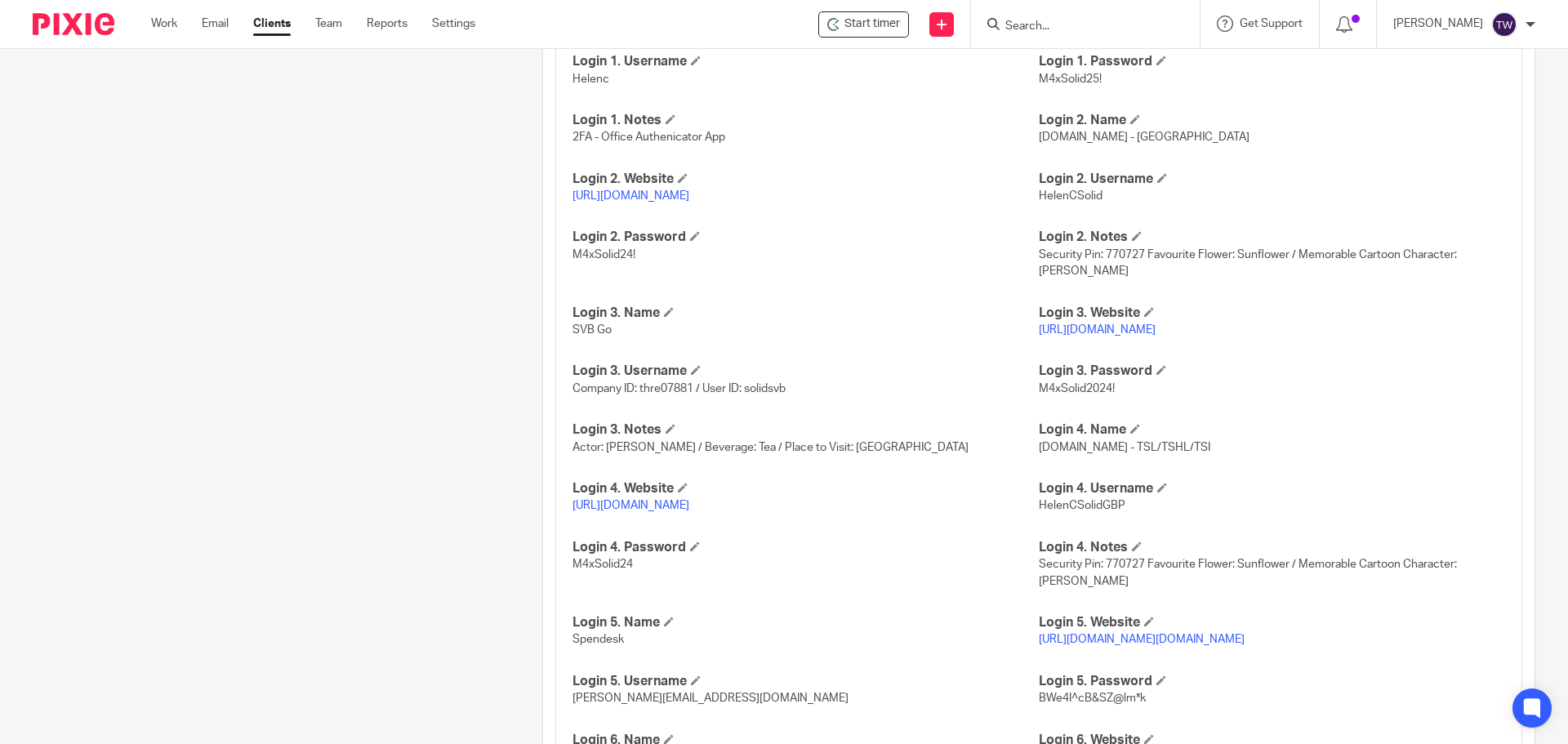
click at [685, 505] on link "https://www.hsbcnet.com/" at bounding box center [631, 506] width 117 height 12
click at [1119, 502] on p "HelenCSolidGBP" at bounding box center [1272, 505] width 467 height 16
drag, startPoint x: 1119, startPoint y: 503, endPoint x: 1031, endPoint y: 506, distance: 88.1
click at [1039, 506] on p "HelenCSolidGBP" at bounding box center [1272, 505] width 467 height 16
copy span "HelenCSolidGBP"
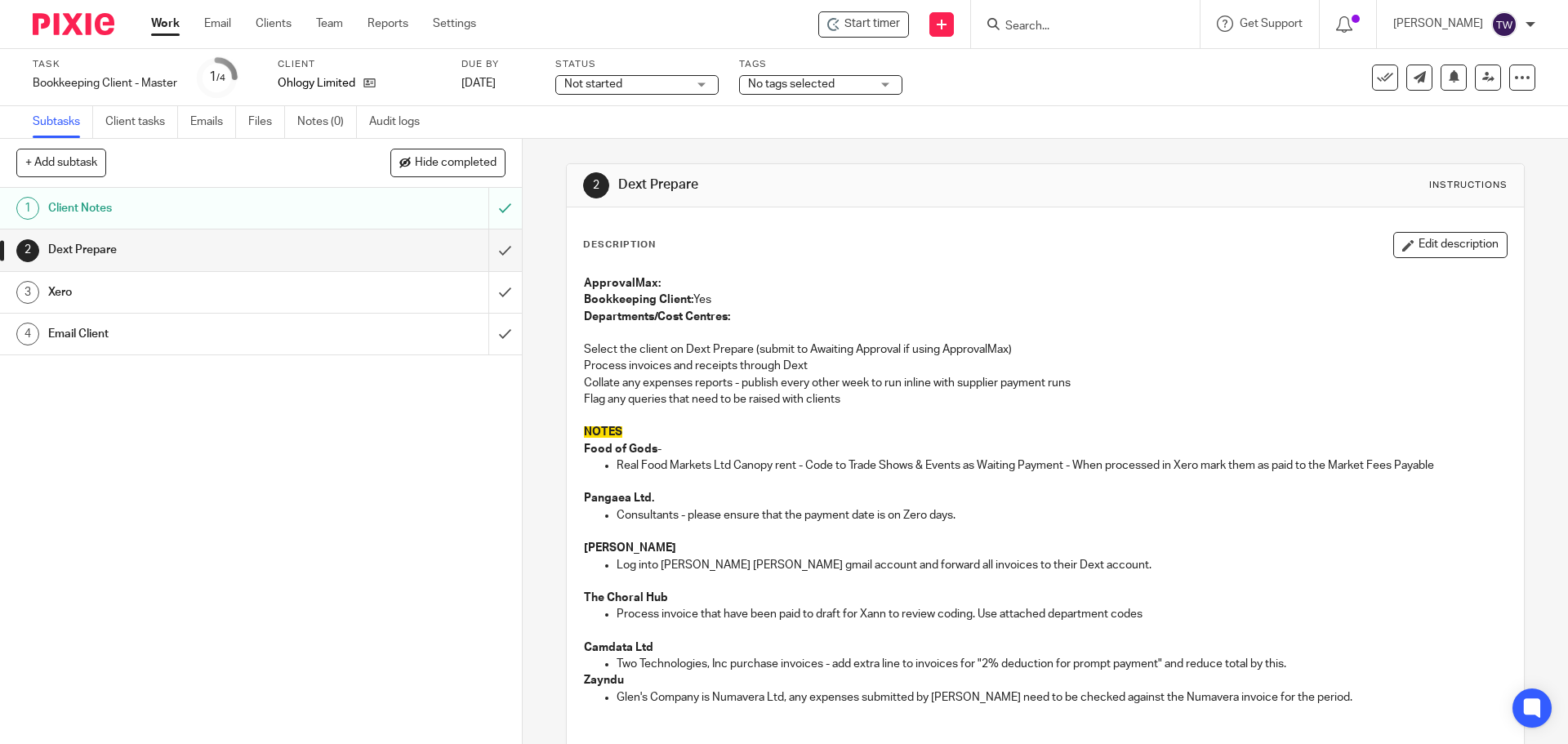
click at [159, 22] on link "Work" at bounding box center [165, 23] width 29 height 16
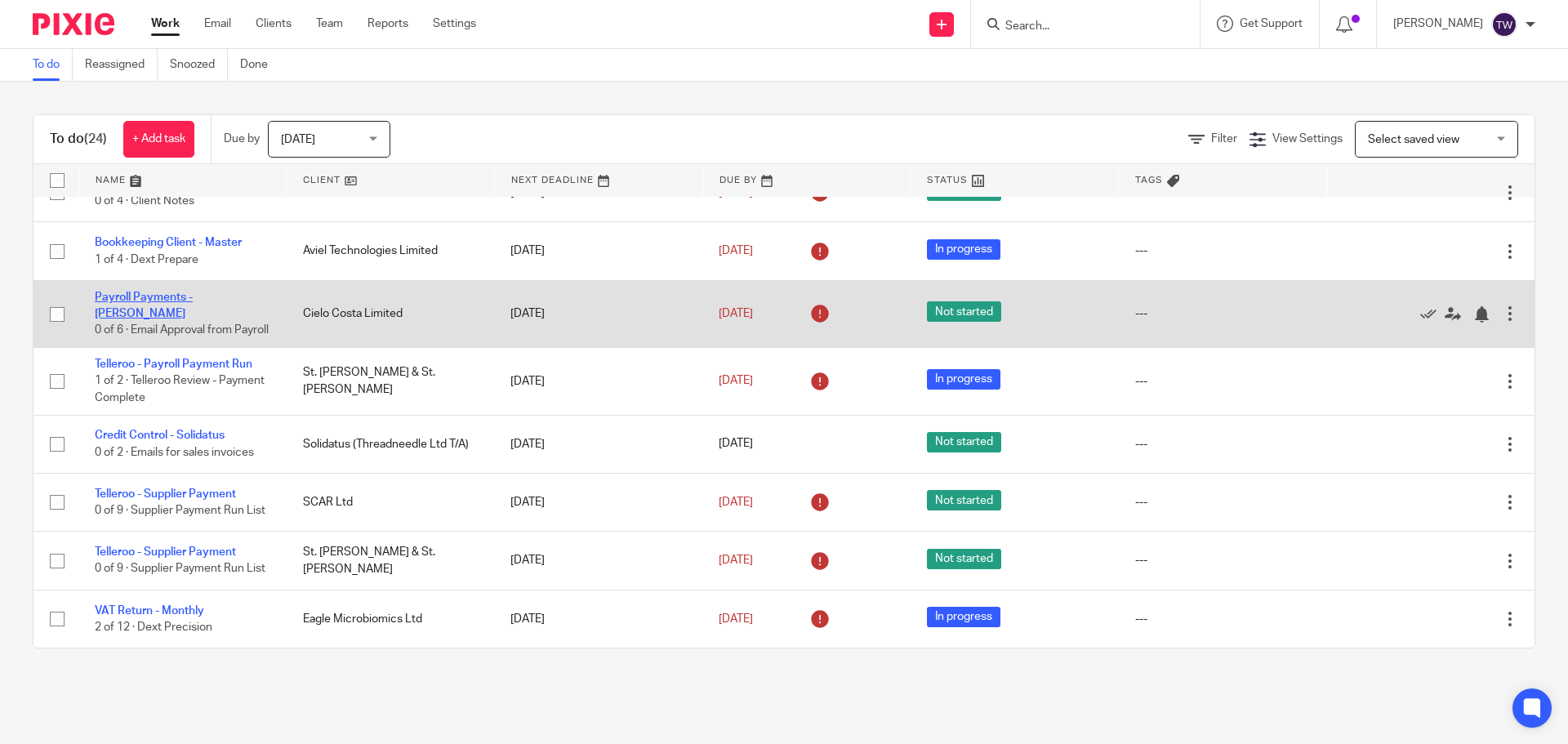
scroll to position [1084, 0]
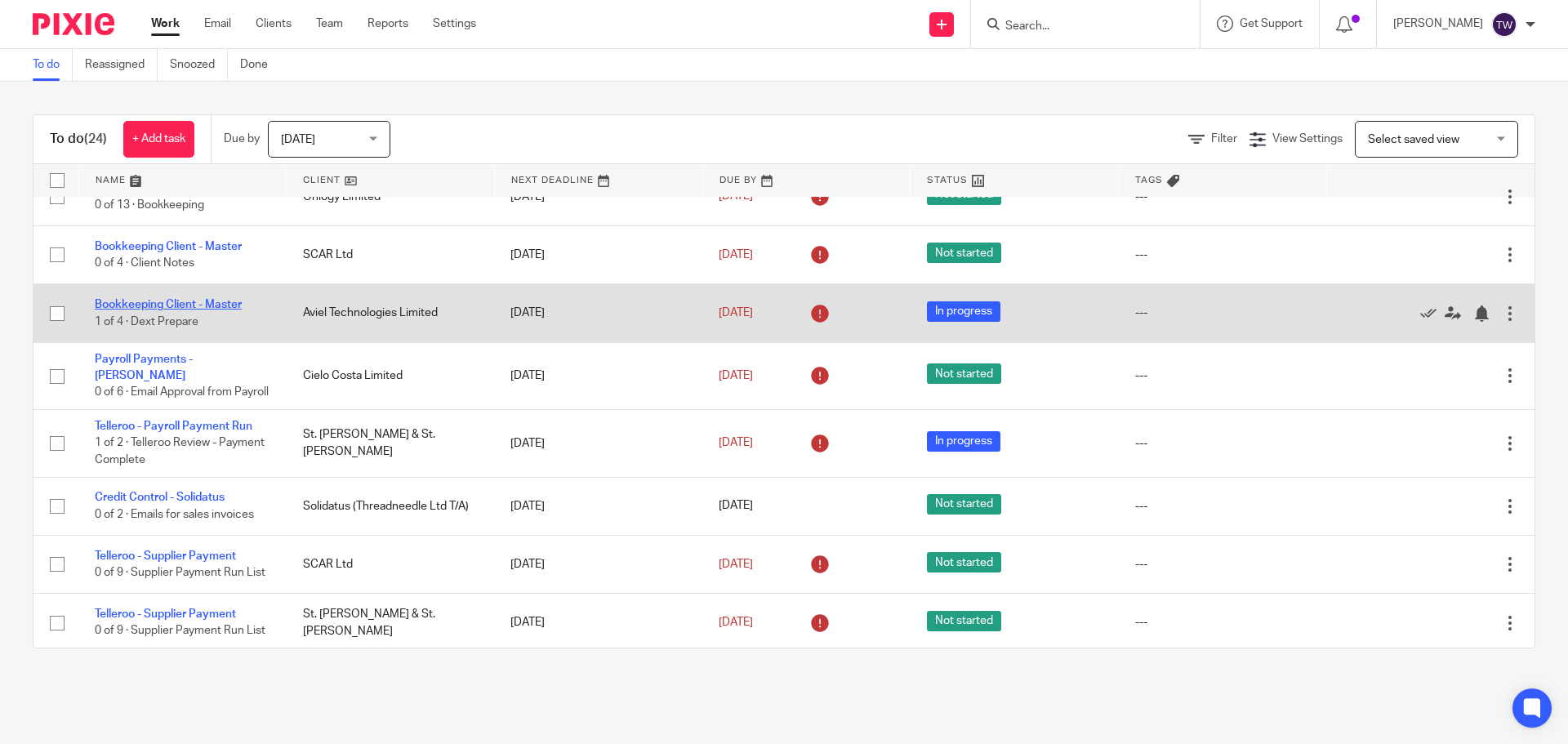
click at [229, 303] on link "Bookkeeping Client - Master" at bounding box center [168, 305] width 147 height 12
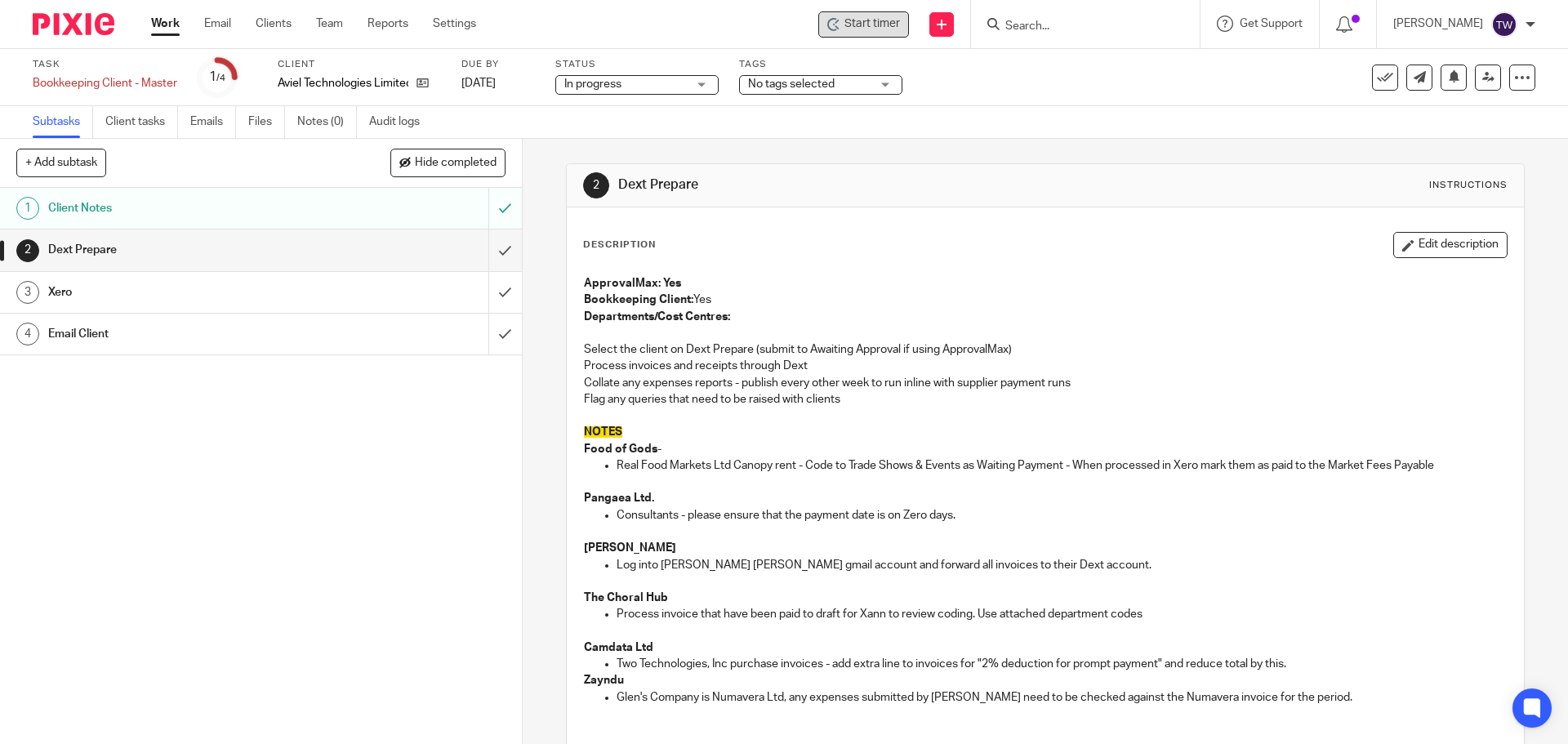
click at [880, 32] on span "Start timer" at bounding box center [872, 24] width 56 height 17
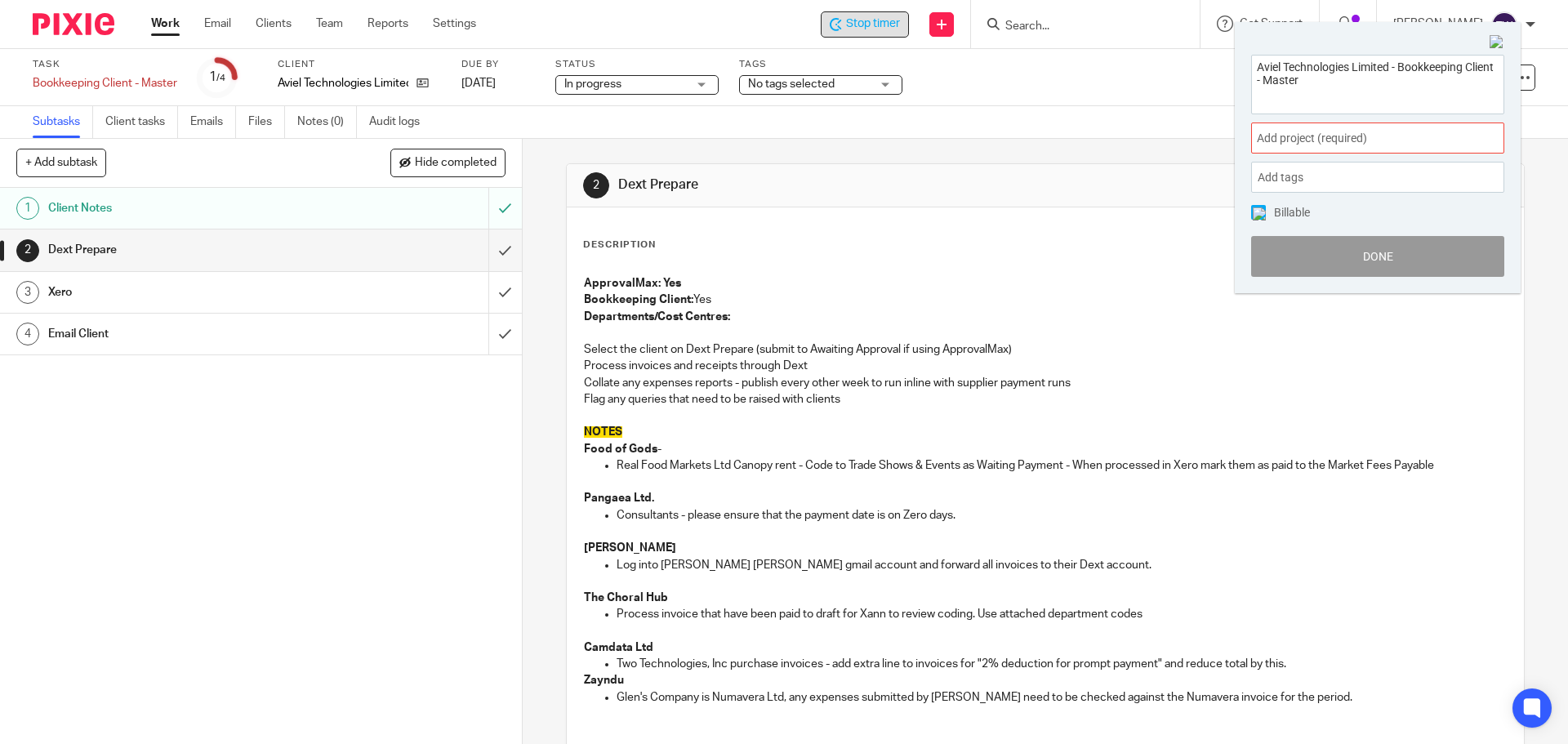
click at [1420, 138] on span "Add project (required) :" at bounding box center [1360, 138] width 205 height 17
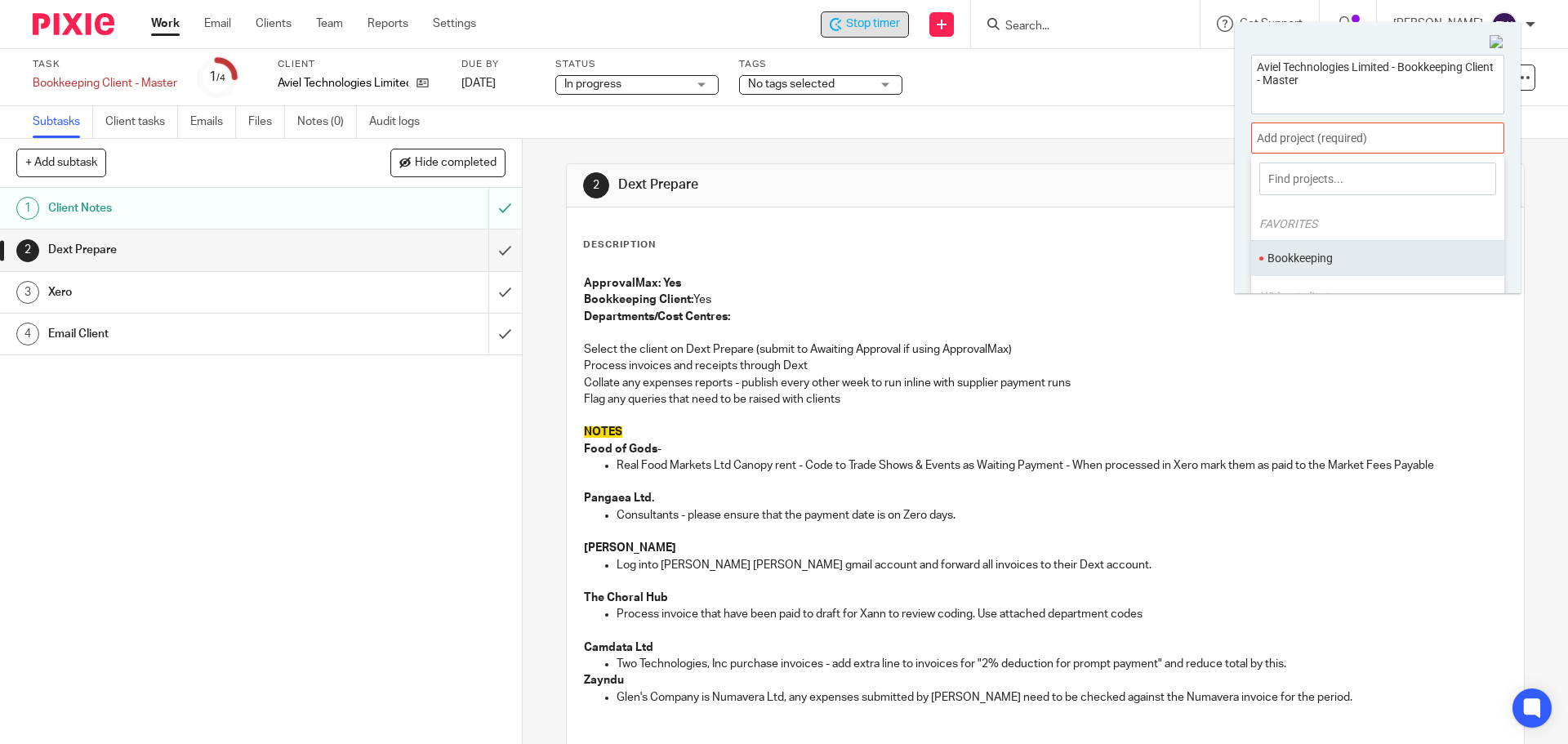
click at [1323, 259] on li "Bookkeeping" at bounding box center [1373, 258] width 213 height 17
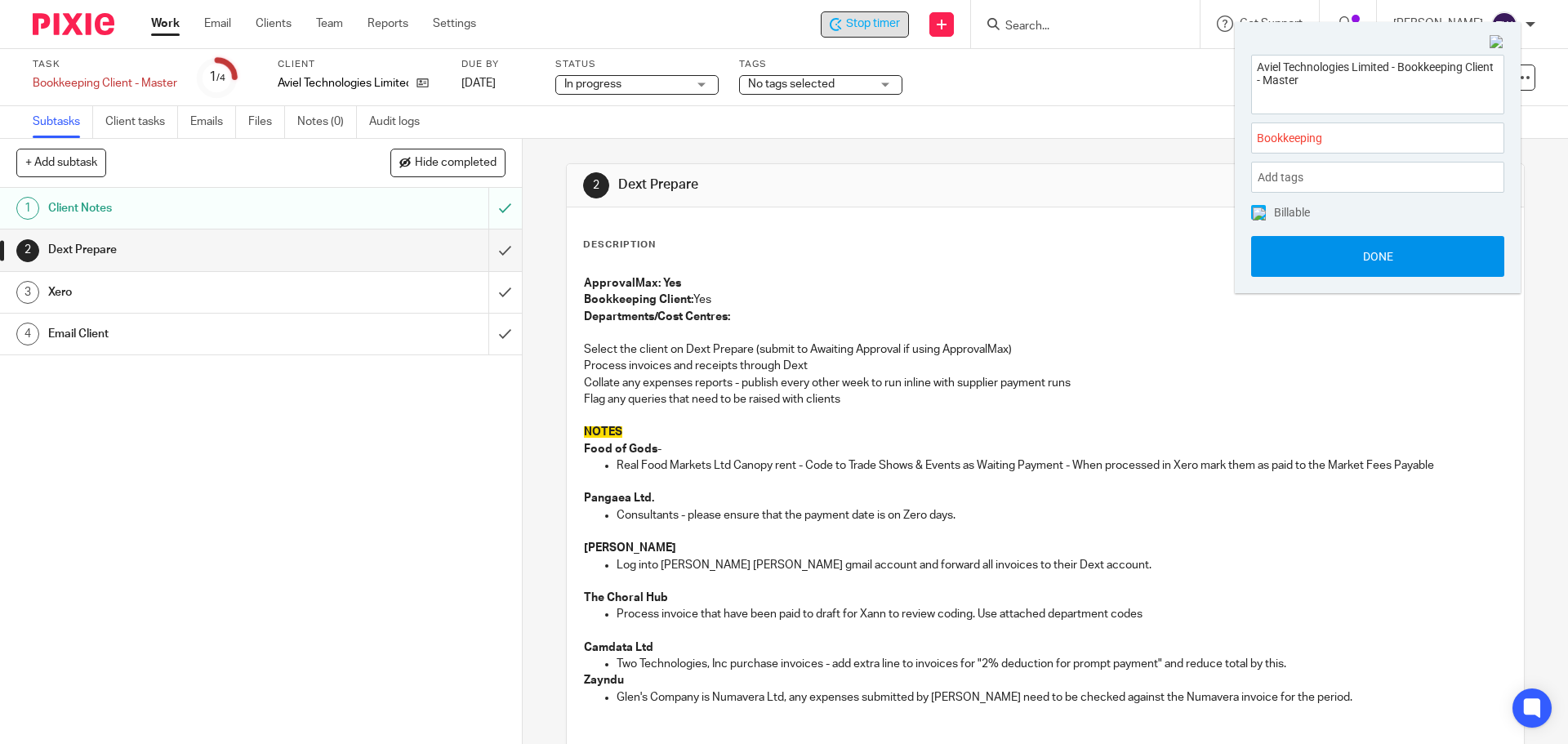
click at [1371, 268] on button "Done" at bounding box center [1378, 256] width 253 height 40
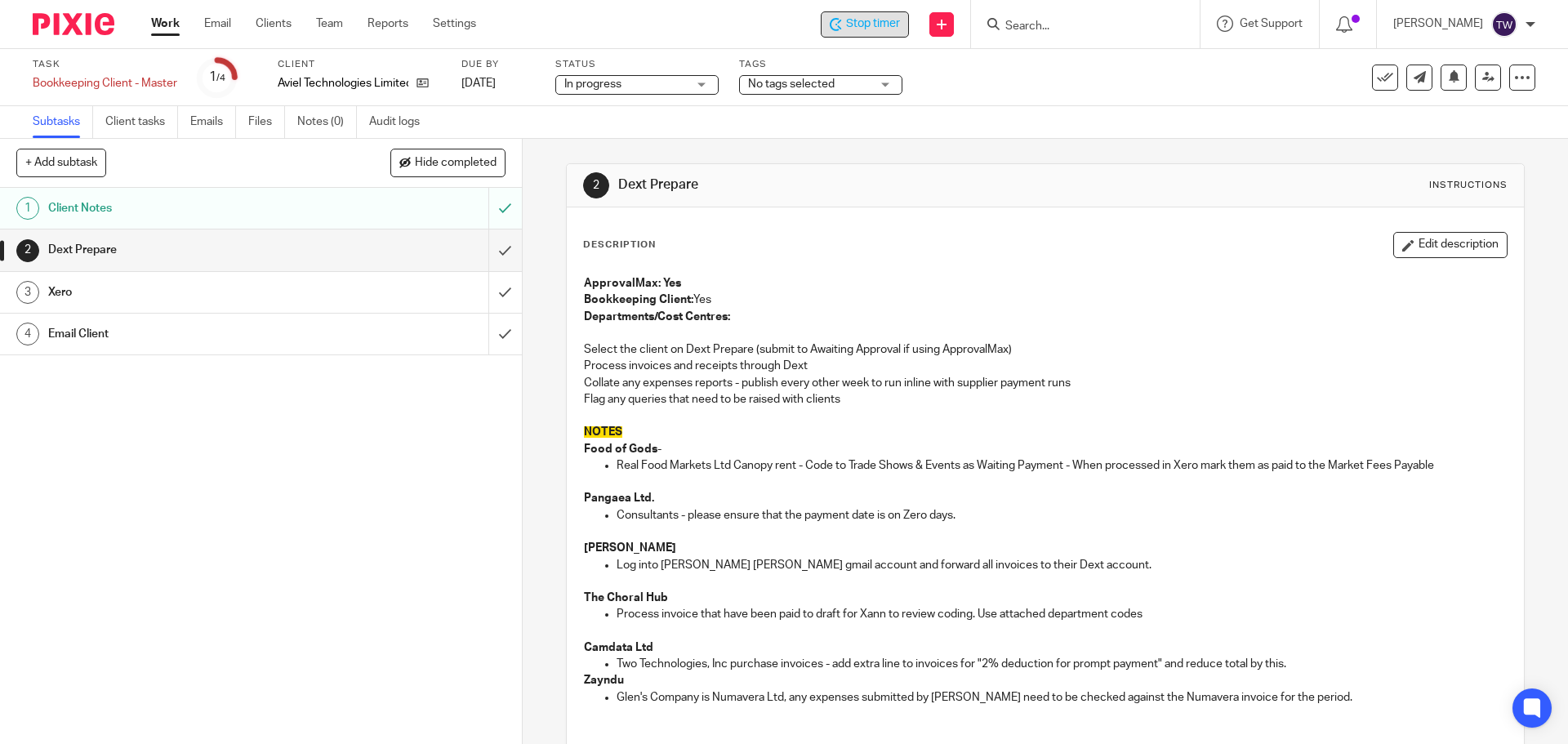
click at [301, 240] on h1 "Dext Prepare" at bounding box center [189, 249] width 283 height 24
click at [890, 29] on span "Stop timer" at bounding box center [873, 24] width 54 height 17
click at [1066, 18] on form at bounding box center [1091, 24] width 174 height 20
click at [1068, 28] on input "Search" at bounding box center [1077, 26] width 147 height 14
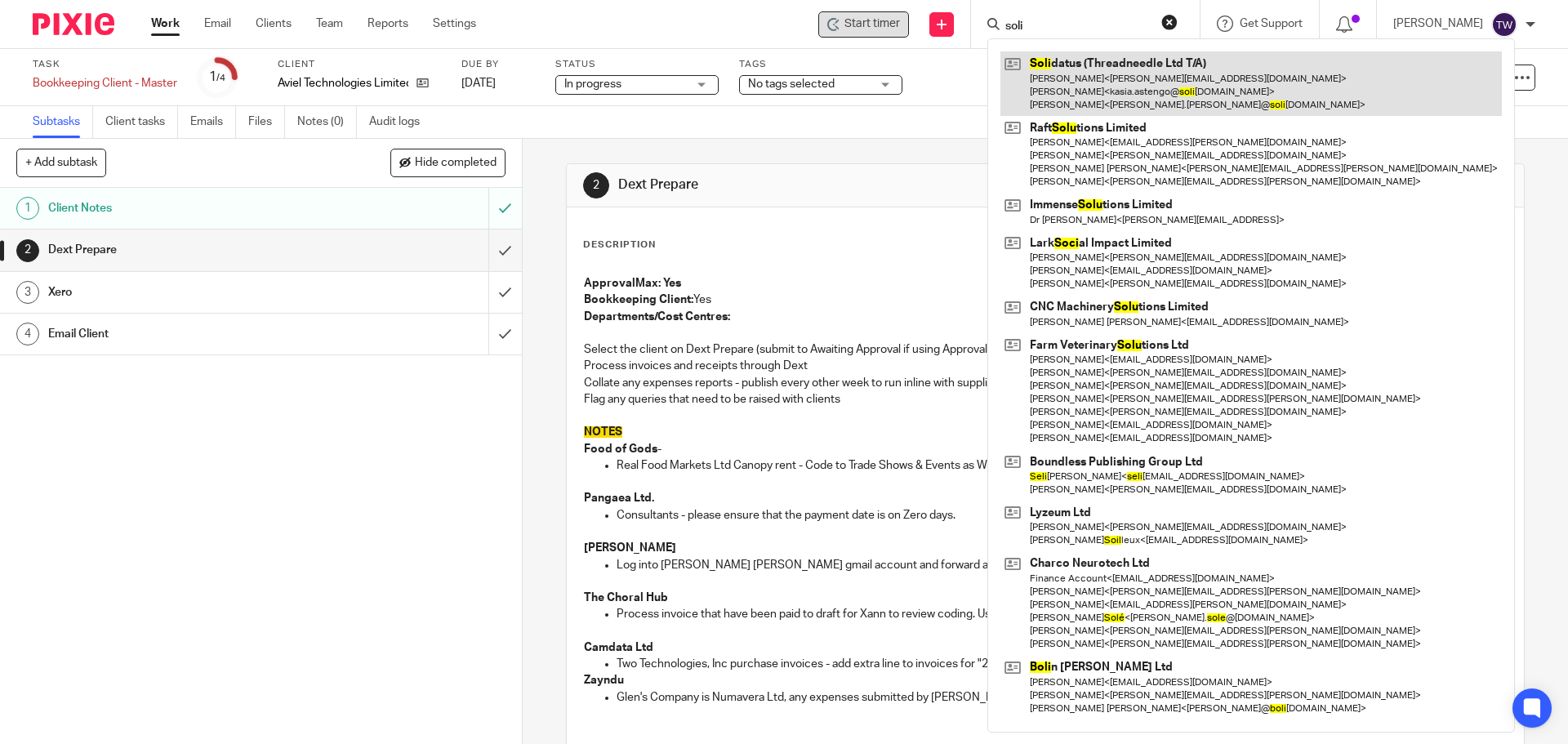
type input "soli"
click at [1136, 95] on link at bounding box center [1251, 83] width 502 height 65
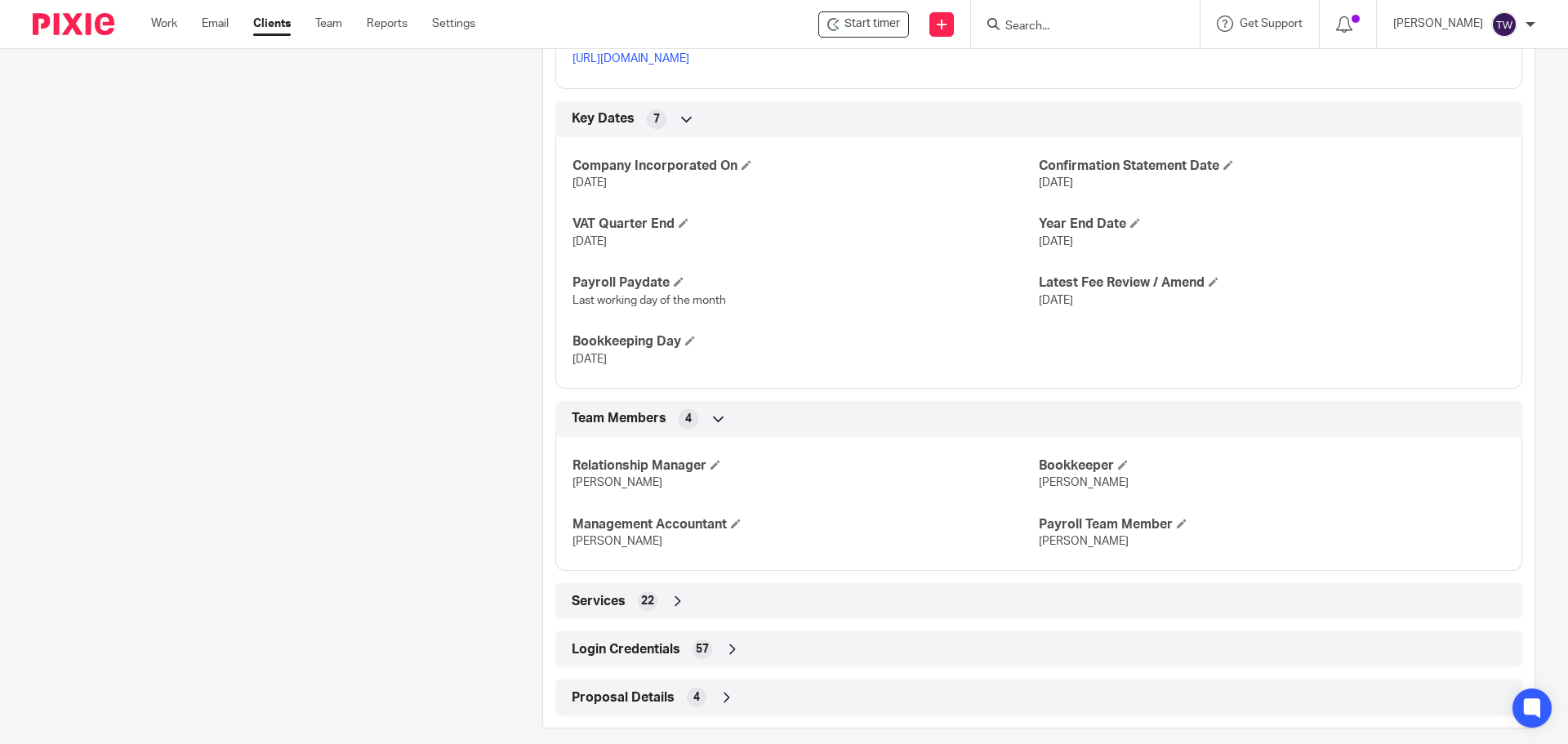
scroll to position [922, 0]
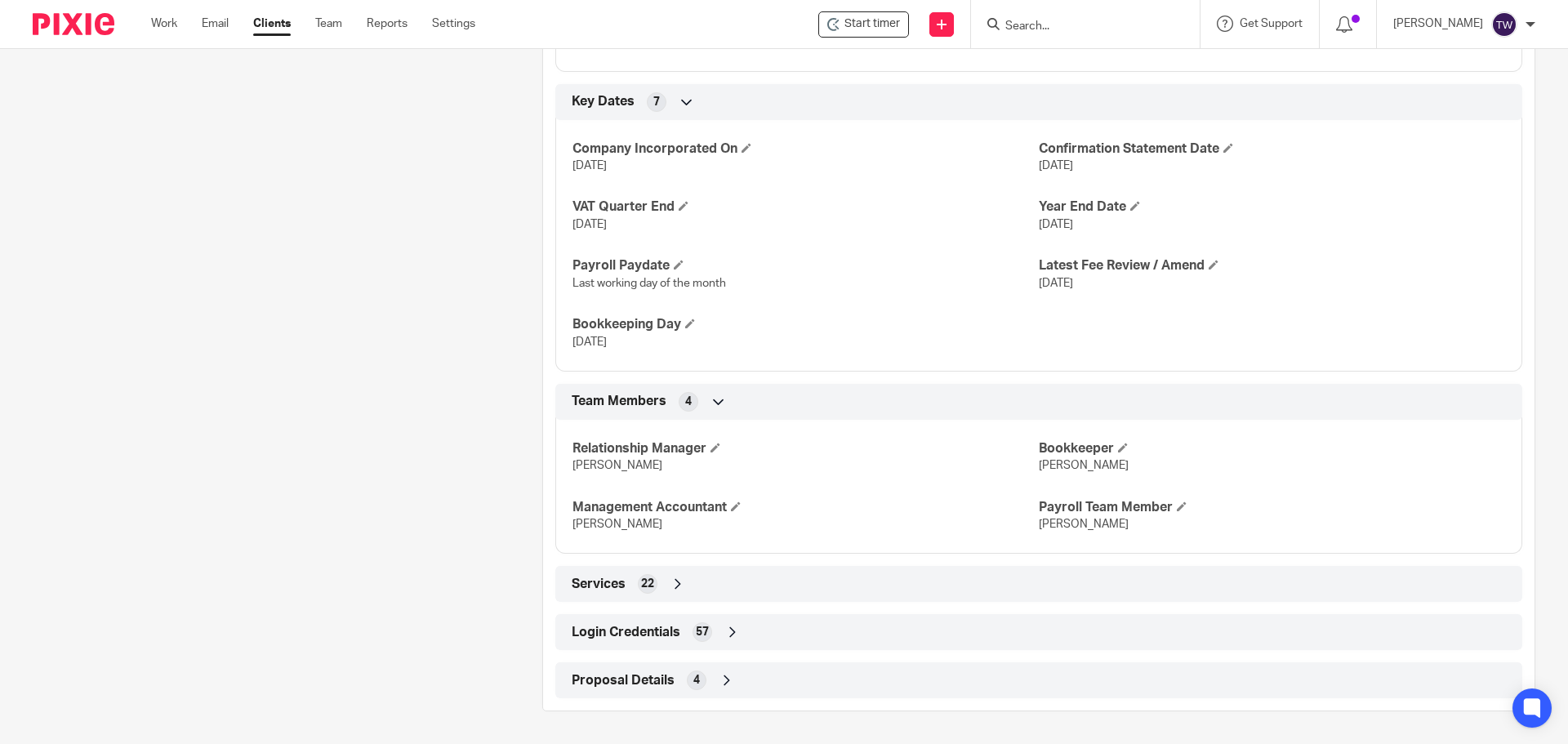
click at [653, 624] on span "Login Credentials" at bounding box center [626, 632] width 109 height 17
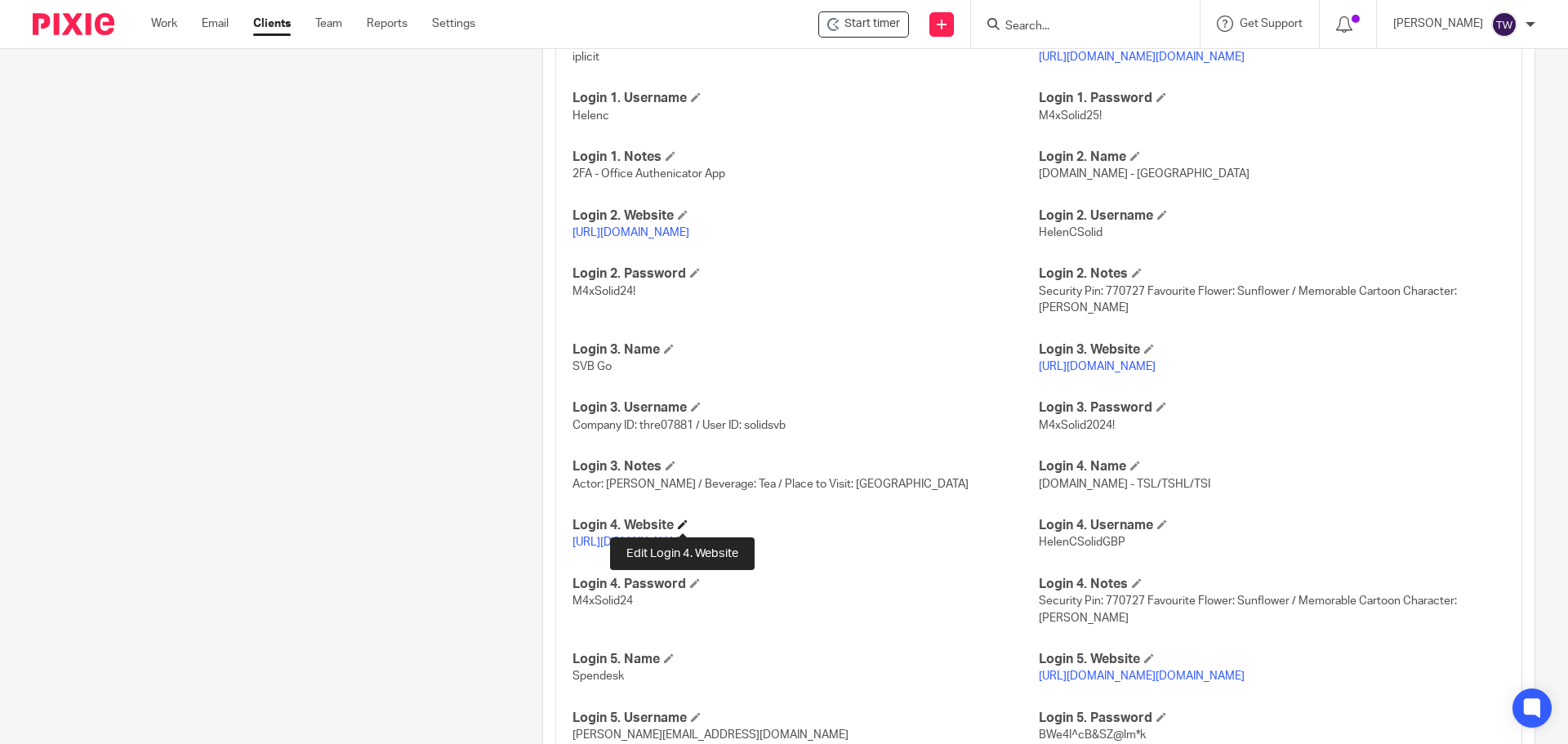
scroll to position [1739, 0]
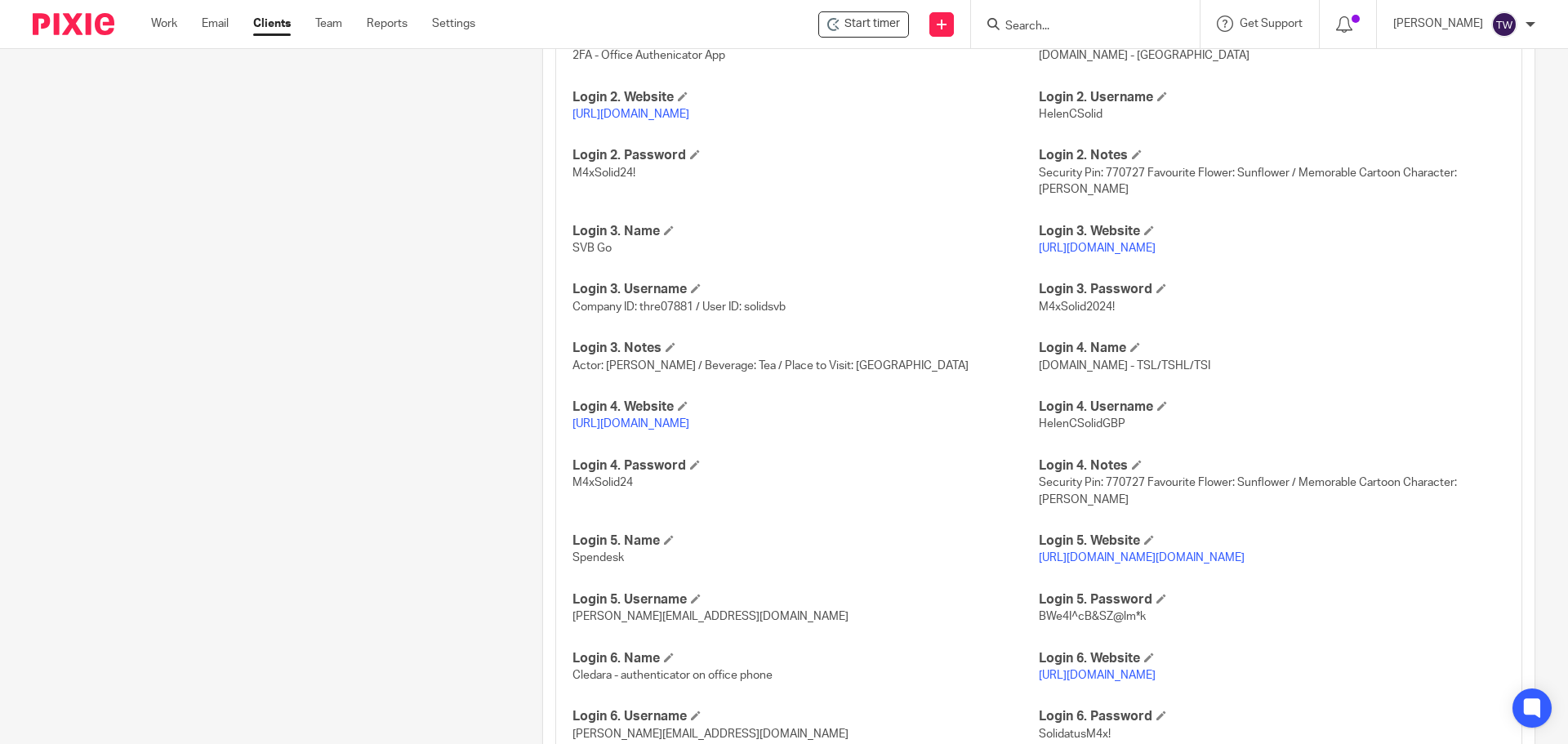
click at [690, 424] on link "[URL][DOMAIN_NAME]" at bounding box center [631, 424] width 117 height 12
drag, startPoint x: 1118, startPoint y: 424, endPoint x: 1030, endPoint y: 423, distance: 88.0
click at [1039, 423] on p "HelenCSolidGBP" at bounding box center [1272, 423] width 467 height 16
copy span "HelenCSolidGBP"
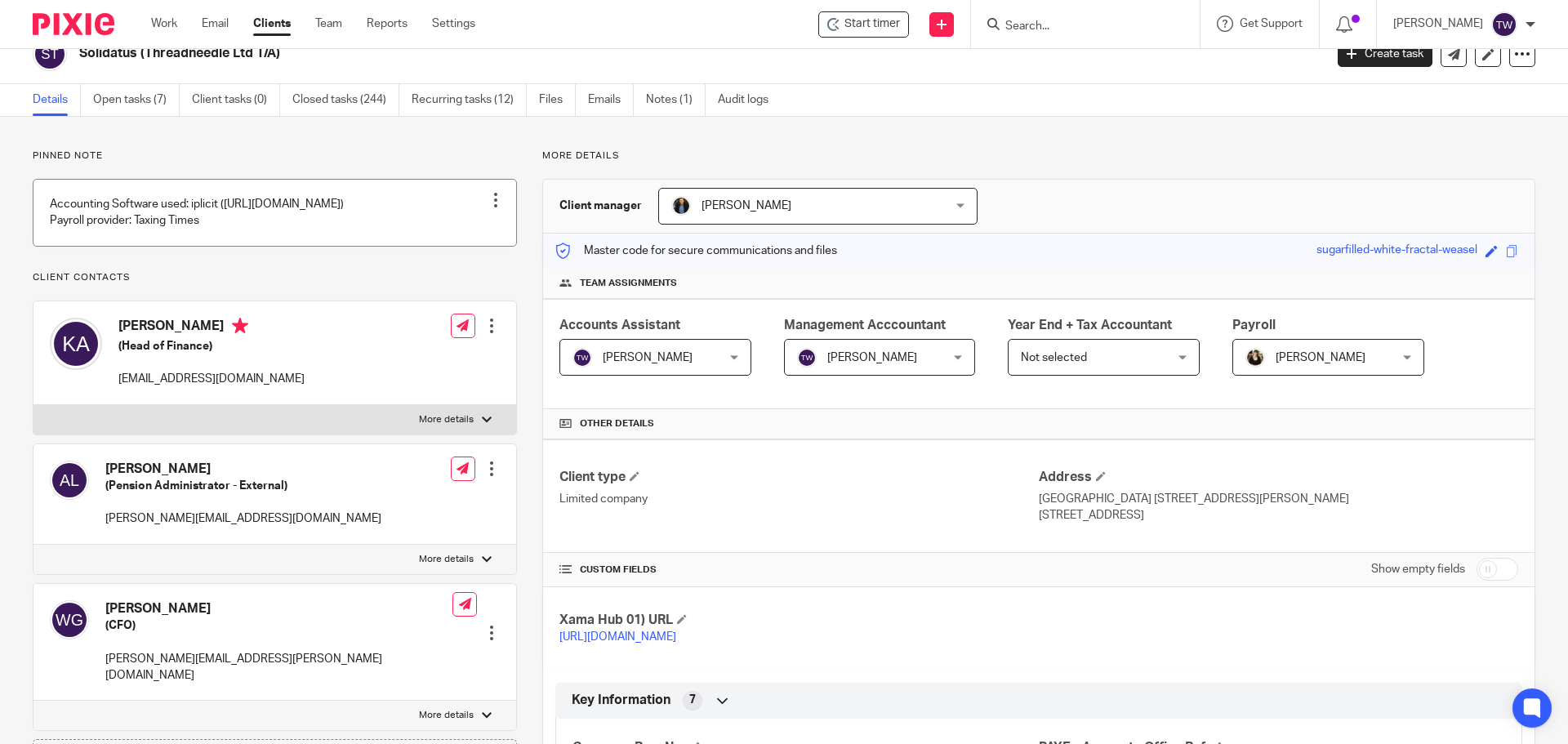
scroll to position [0, 0]
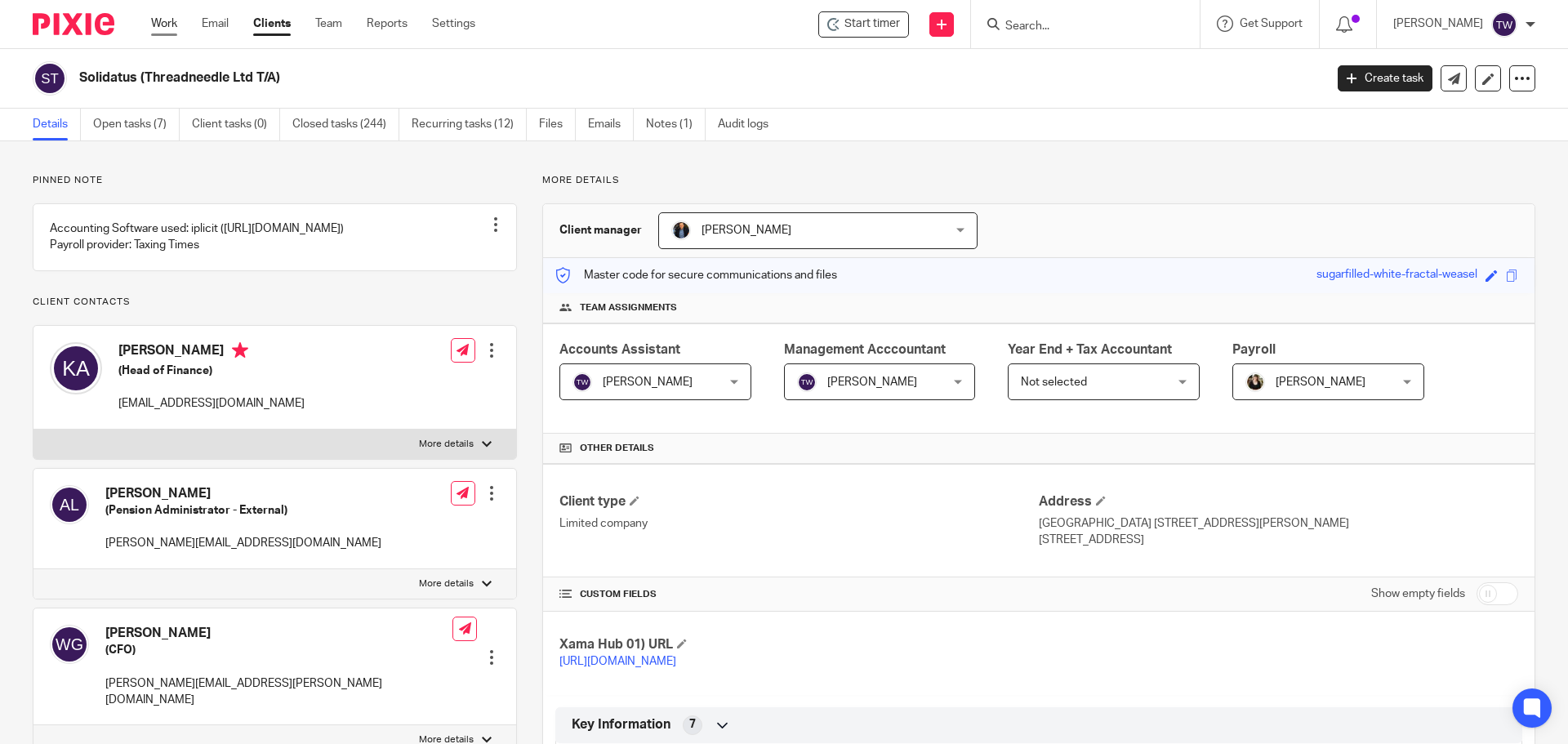
click at [174, 29] on link "Work" at bounding box center [163, 23] width 26 height 16
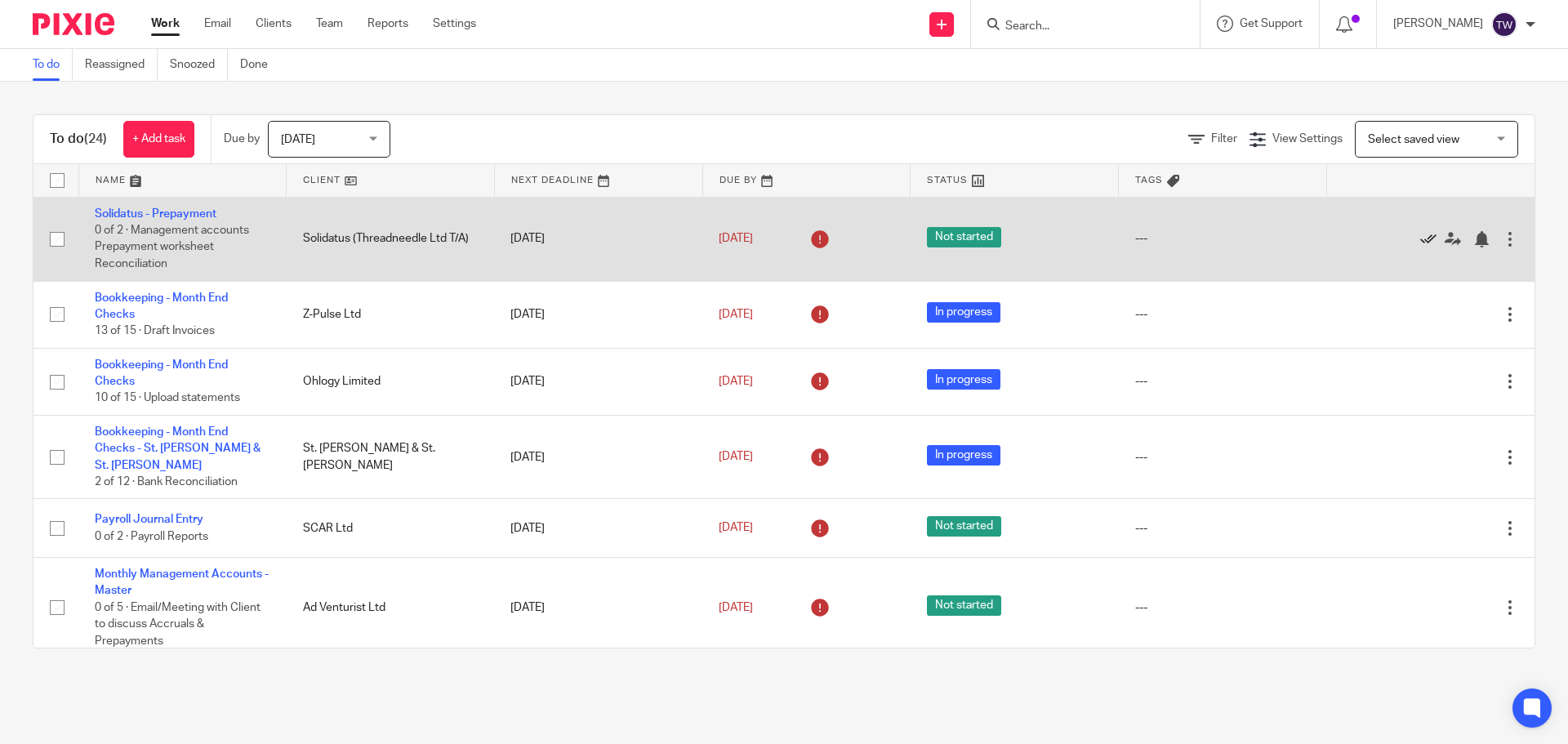
click at [1421, 237] on icon at bounding box center [1428, 238] width 16 height 16
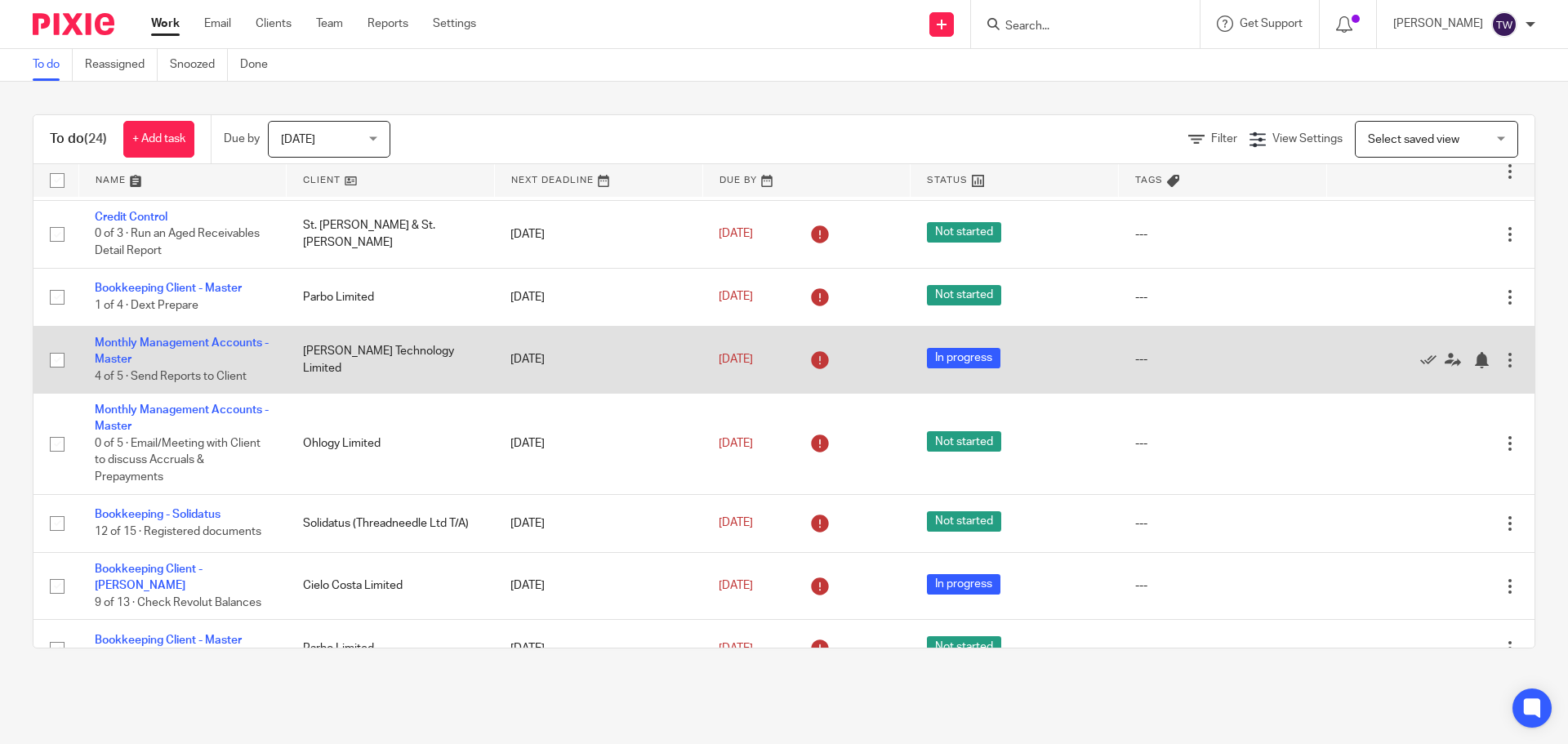
scroll to position [571, 0]
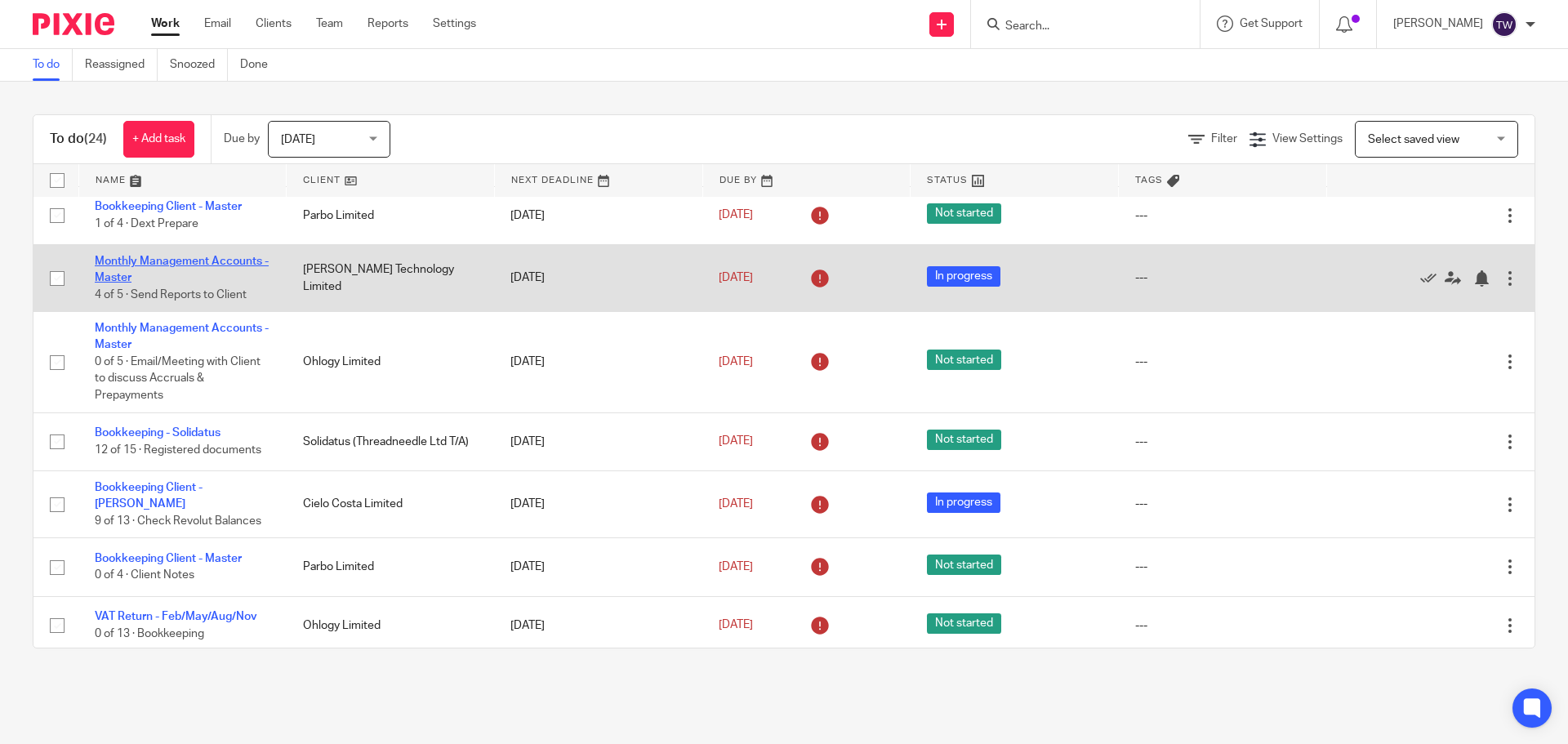
click at [177, 259] on link "Monthly Management Accounts - Master" at bounding box center [182, 269] width 174 height 28
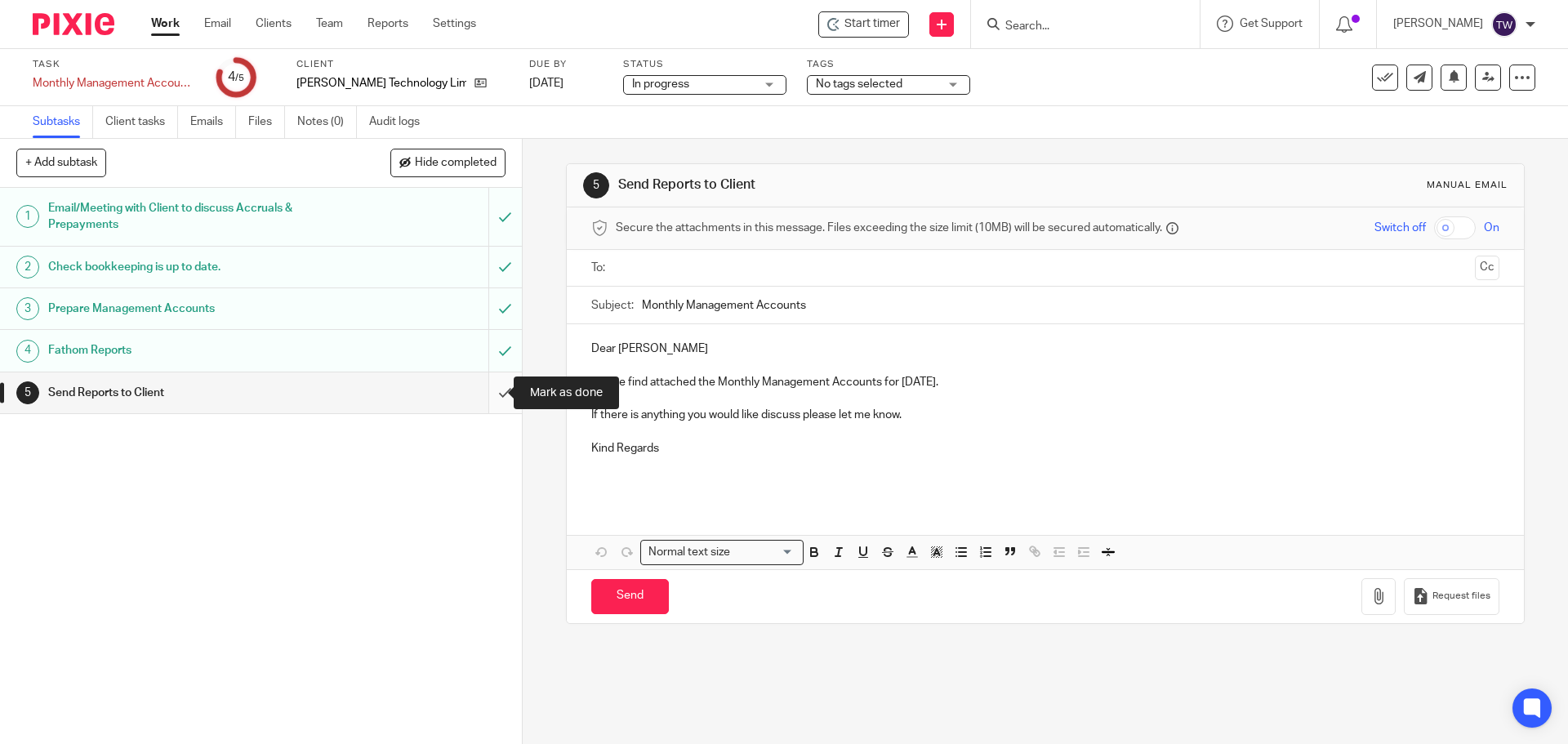
click at [489, 396] on input "submit" at bounding box center [261, 392] width 522 height 40
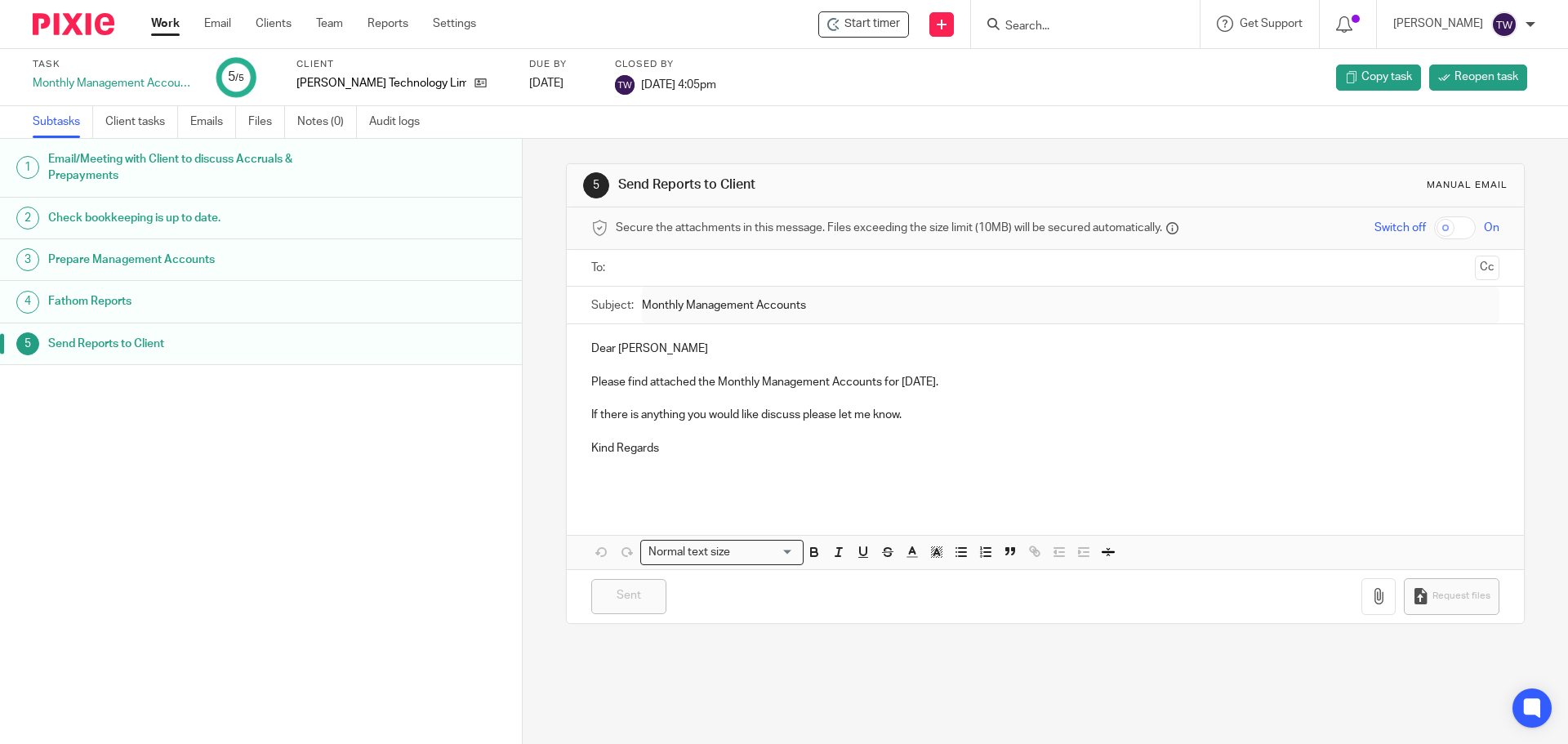
click at [164, 32] on link "Work" at bounding box center [165, 23] width 29 height 16
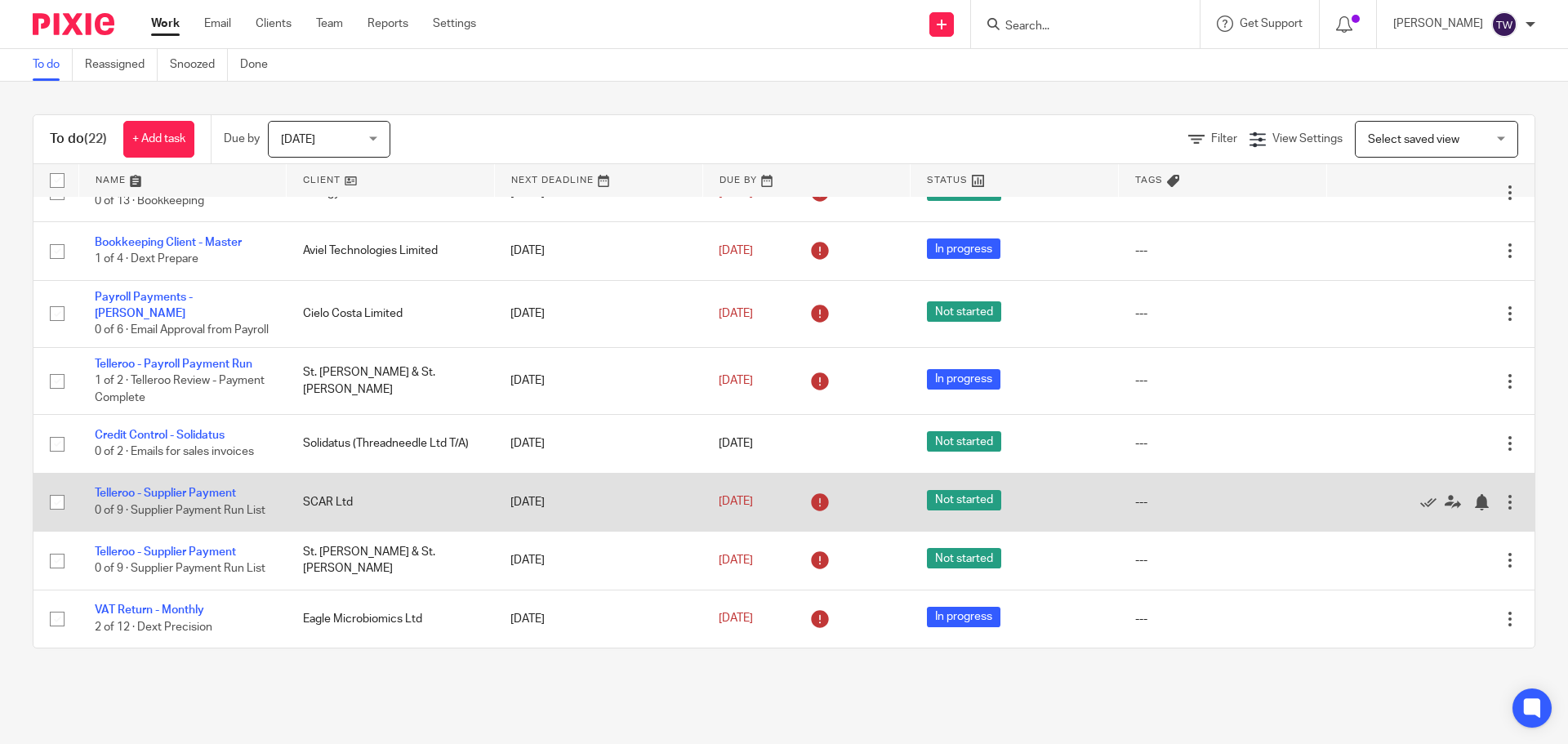
scroll to position [1015, 0]
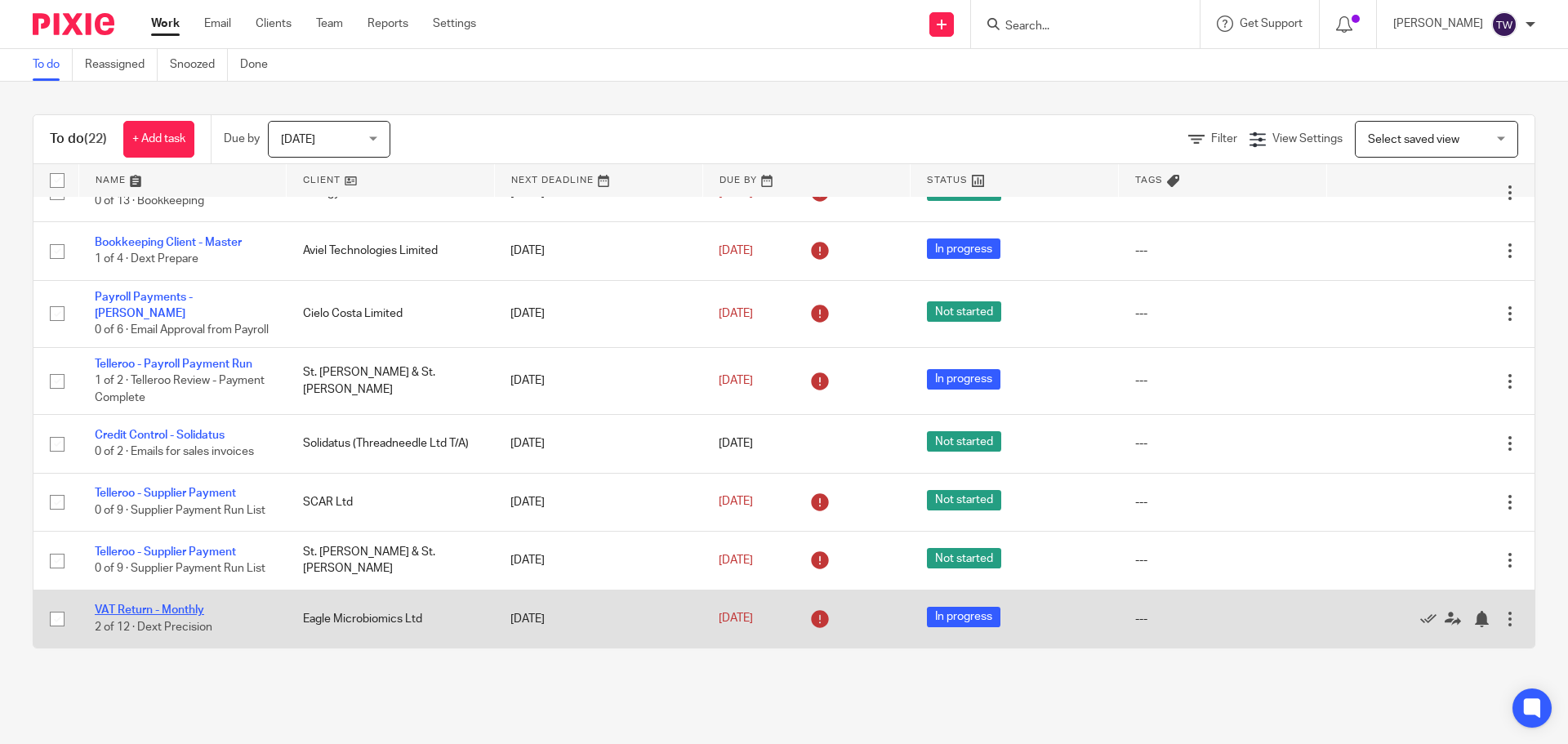
click at [196, 611] on link "VAT Return - Monthly" at bounding box center [150, 610] width 109 height 12
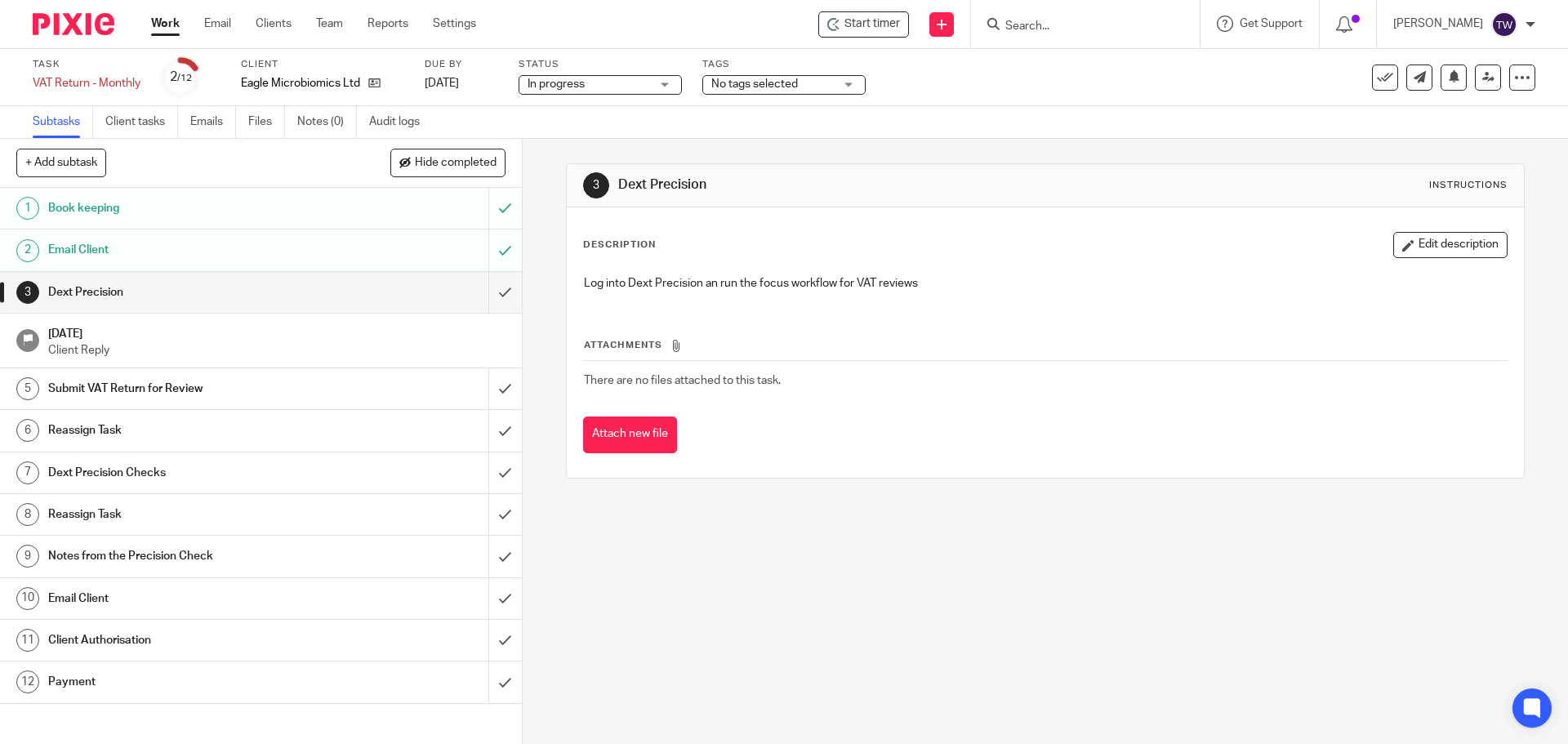
click at [169, 27] on link "Work" at bounding box center [165, 23] width 29 height 16
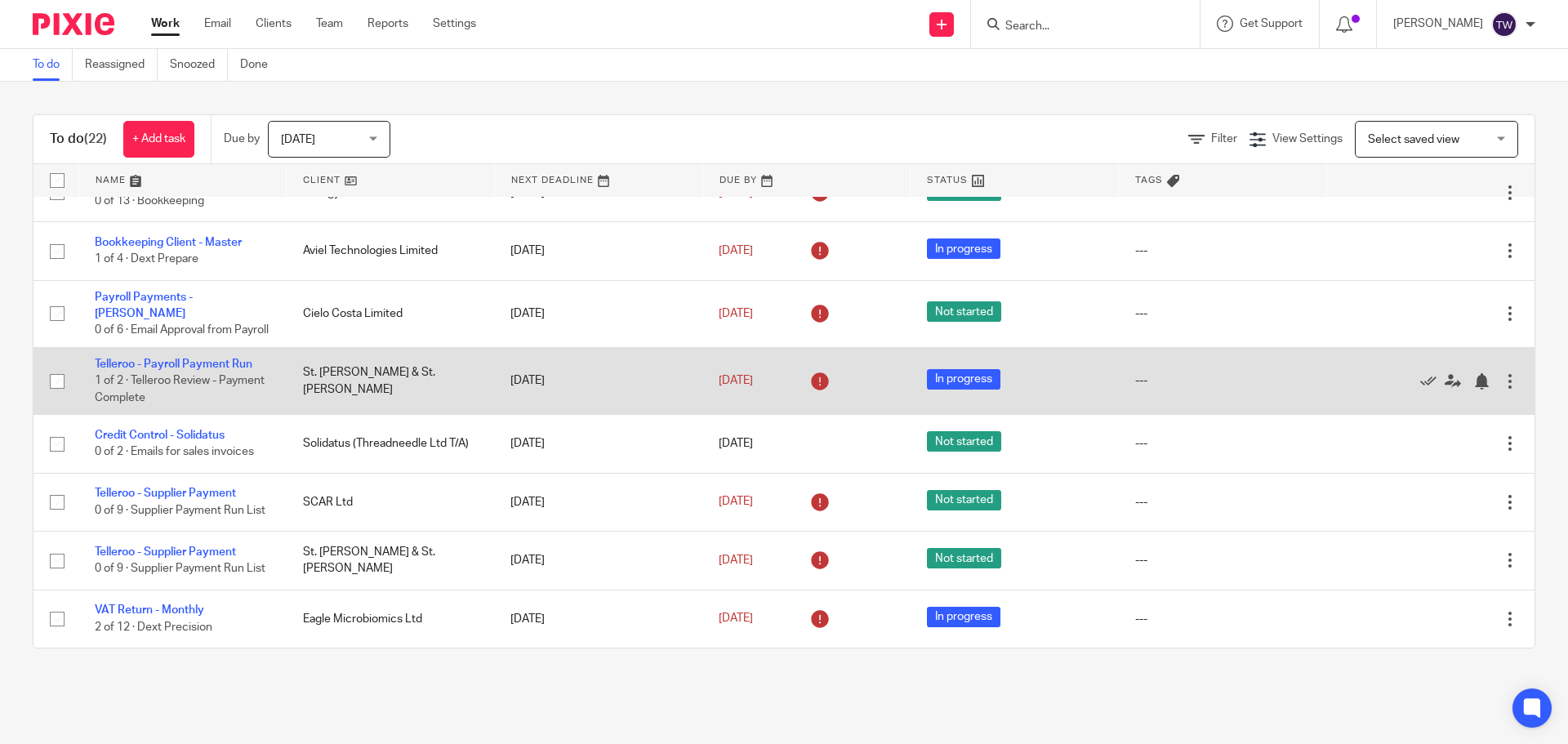
scroll to position [933, 0]
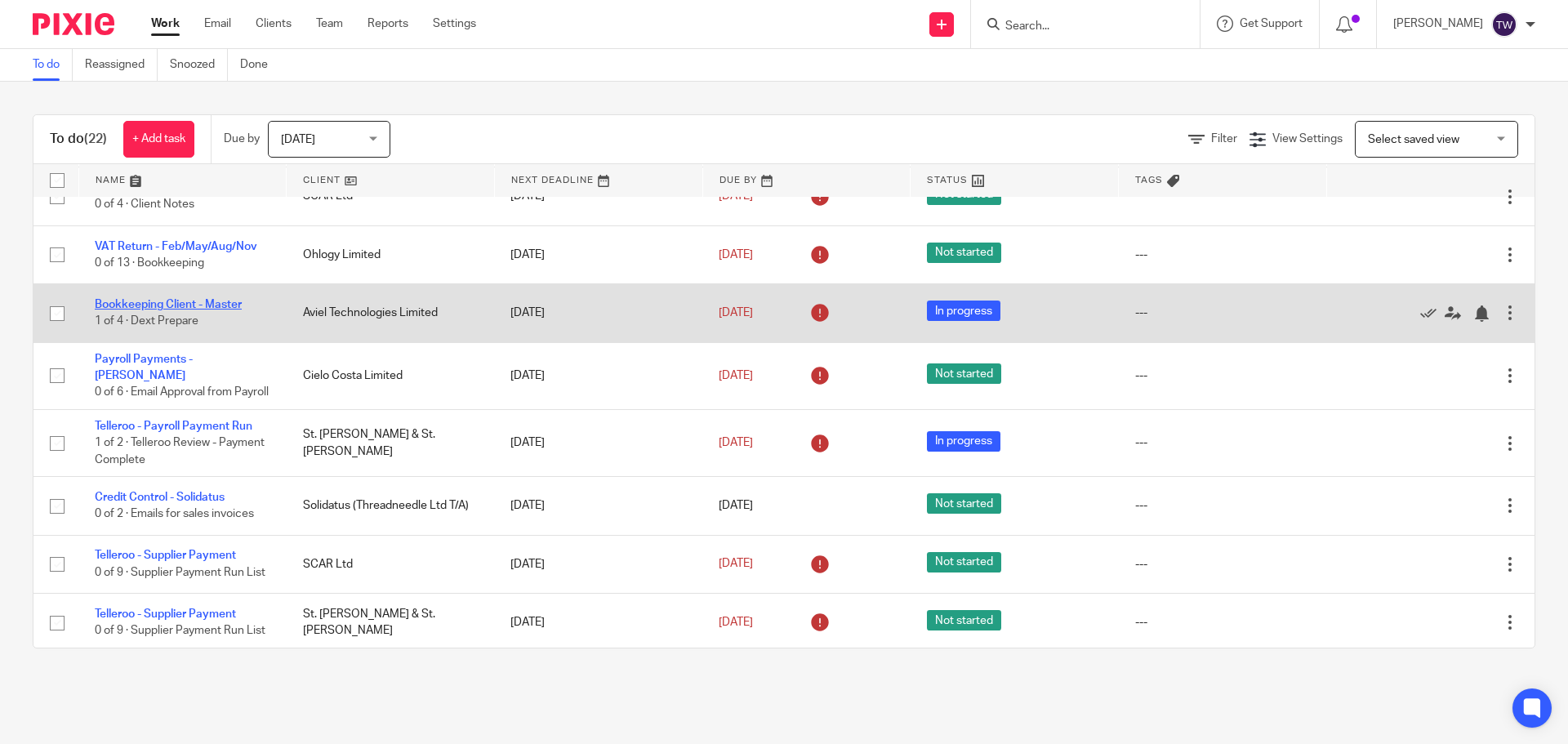
click at [184, 309] on link "Bookkeeping Client - Master" at bounding box center [168, 305] width 147 height 12
